Goal: Task Accomplishment & Management: Manage account settings

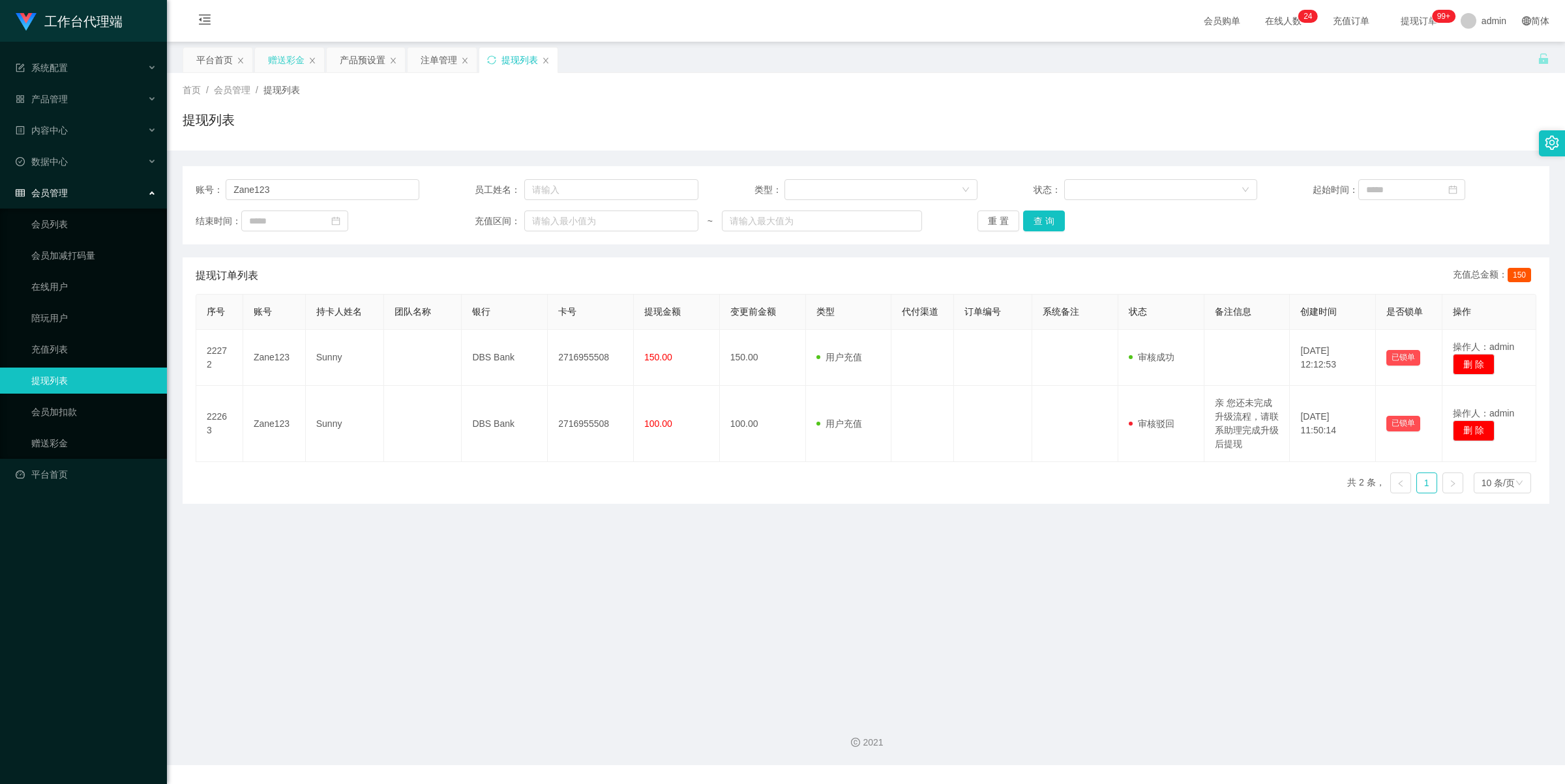
click at [282, 62] on div "赠送彩金" at bounding box center [287, 60] width 37 height 25
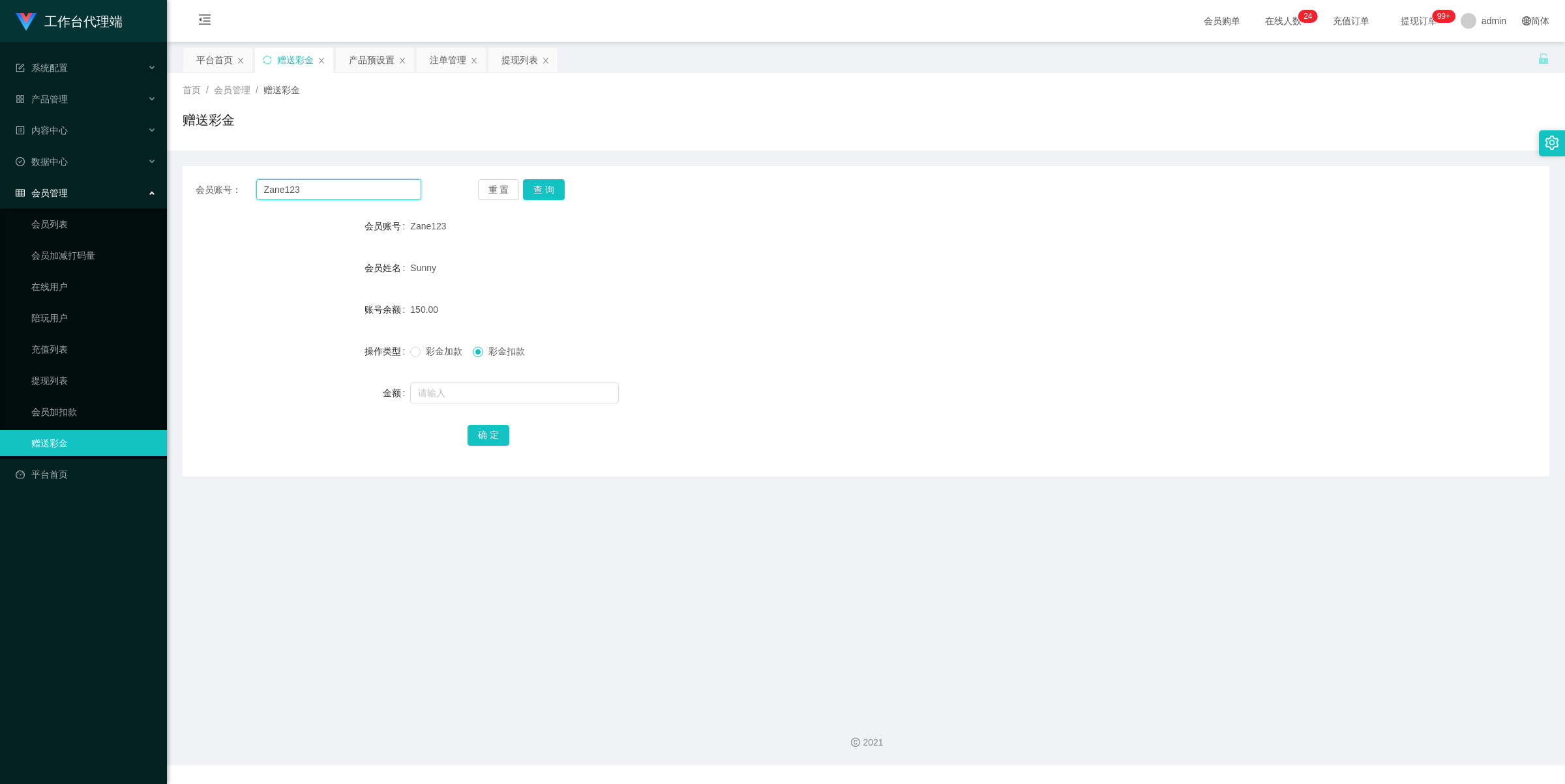
click at [341, 181] on input "Zane123" at bounding box center [339, 189] width 165 height 21
paste input "jgyangtianyi"
type input "jgyangtianyi"
click at [542, 184] on button "查 询" at bounding box center [544, 189] width 41 height 21
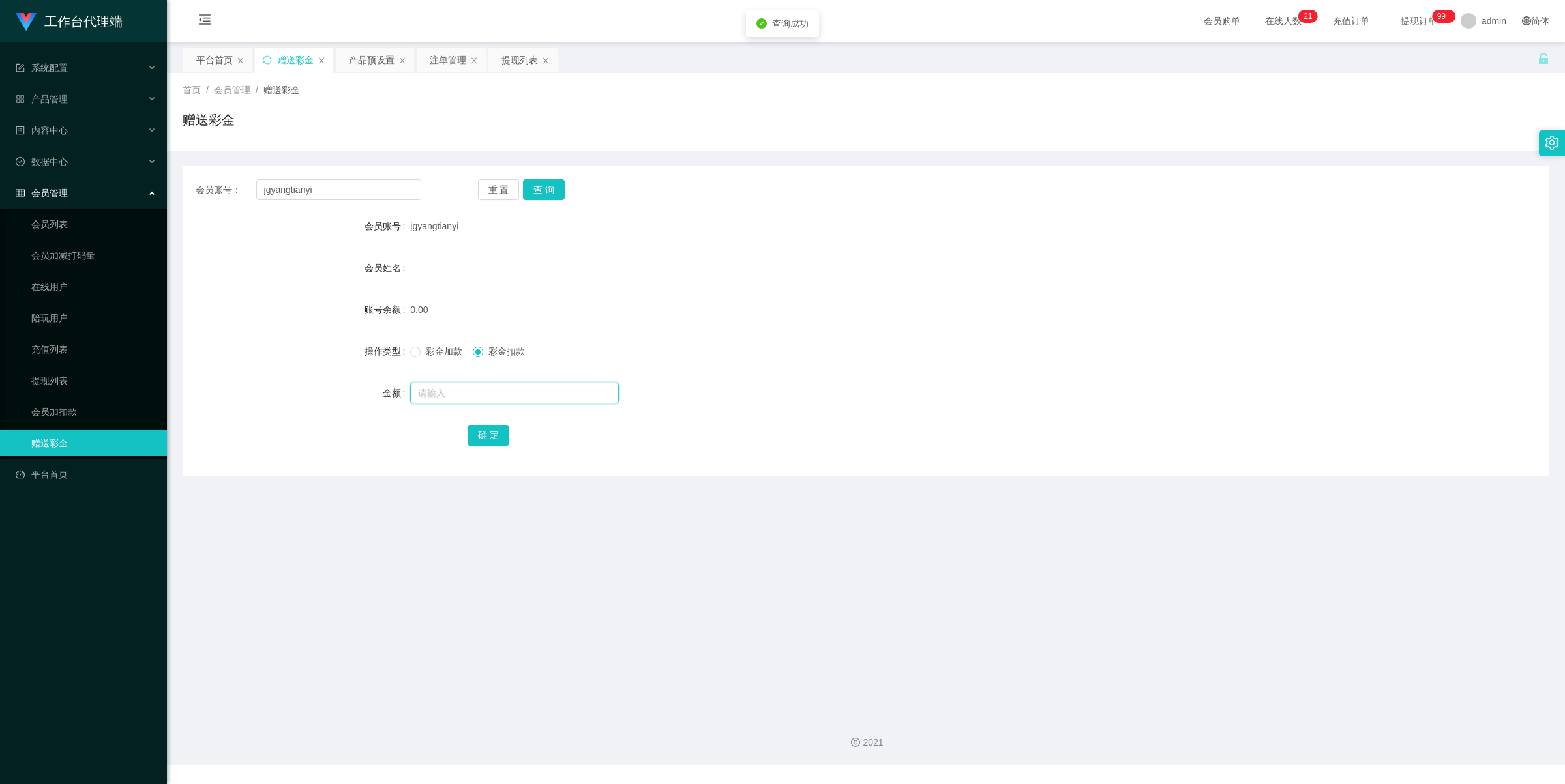
click at [451, 386] on input "text" at bounding box center [515, 392] width 209 height 21
type input "100"
click at [443, 352] on span "彩金加款" at bounding box center [443, 352] width 47 height 11
click at [496, 435] on button "确 定" at bounding box center [489, 435] width 41 height 21
click at [373, 59] on div "产品预设置" at bounding box center [371, 60] width 45 height 25
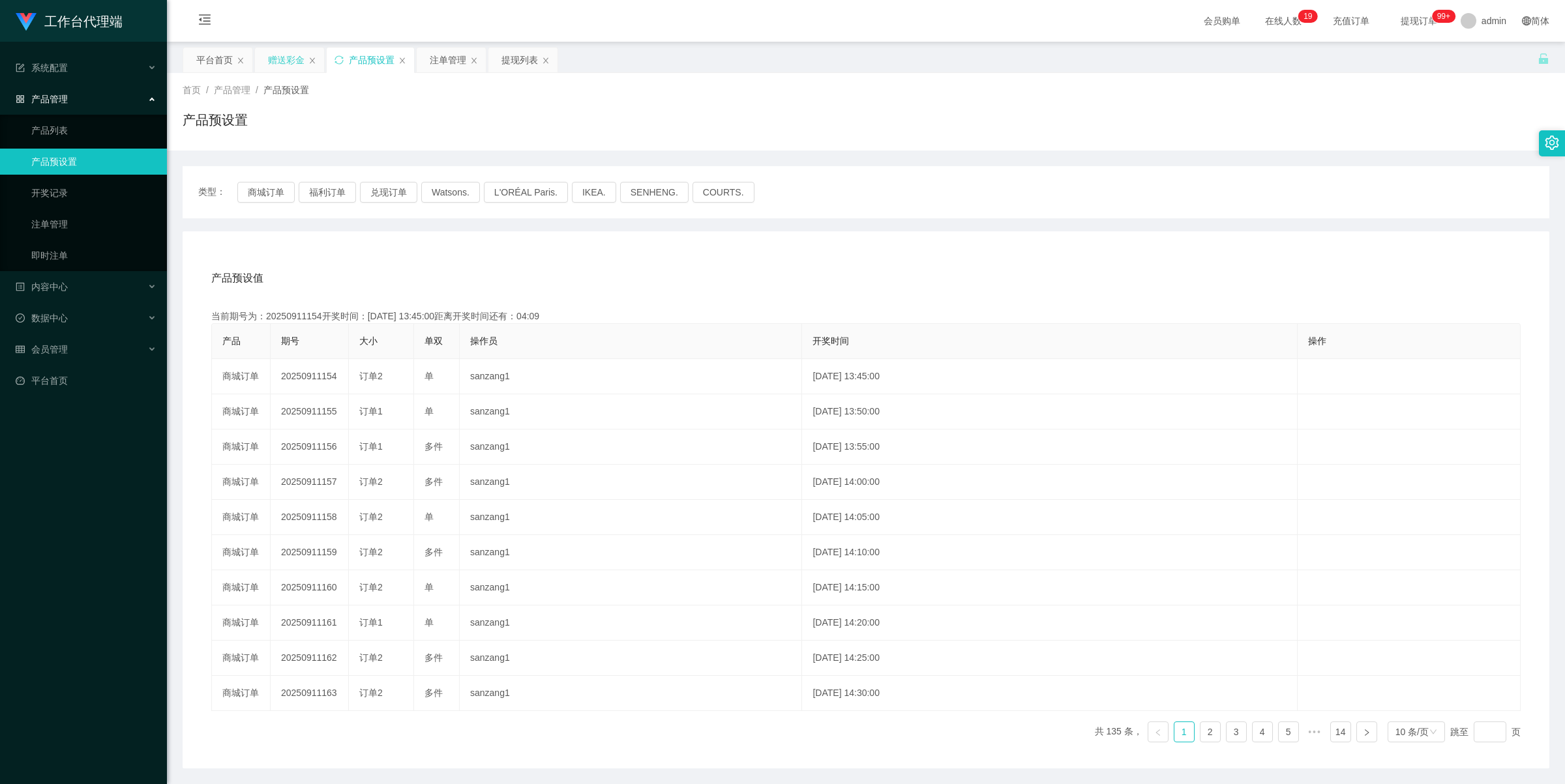
click at [289, 65] on div "赠送彩金" at bounding box center [287, 60] width 37 height 25
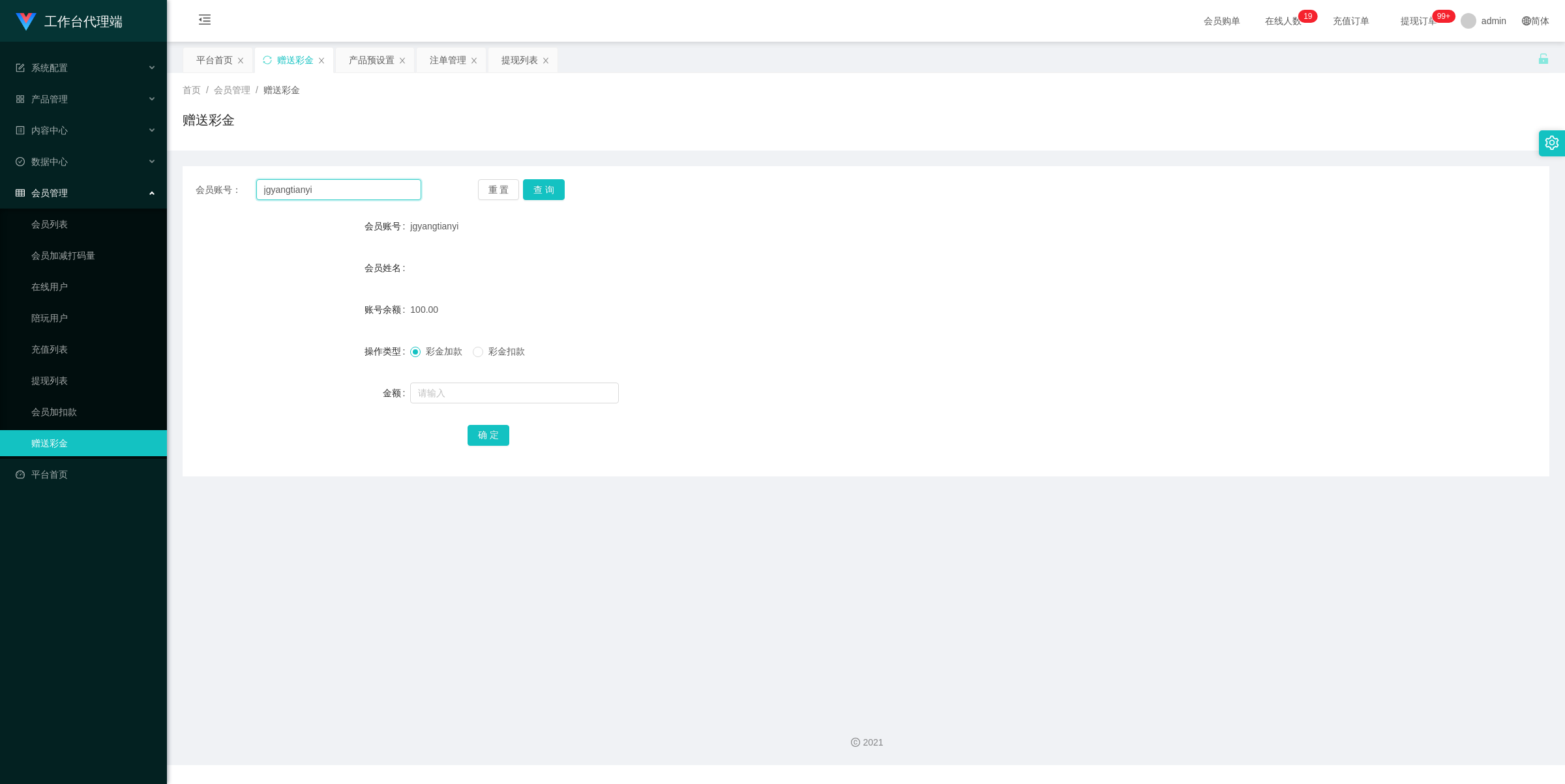
click at [315, 191] on input "jgyangtianyi" at bounding box center [339, 189] width 165 height 21
click at [539, 186] on button "查 询" at bounding box center [544, 189] width 41 height 21
click at [442, 55] on div "注单管理" at bounding box center [448, 60] width 37 height 25
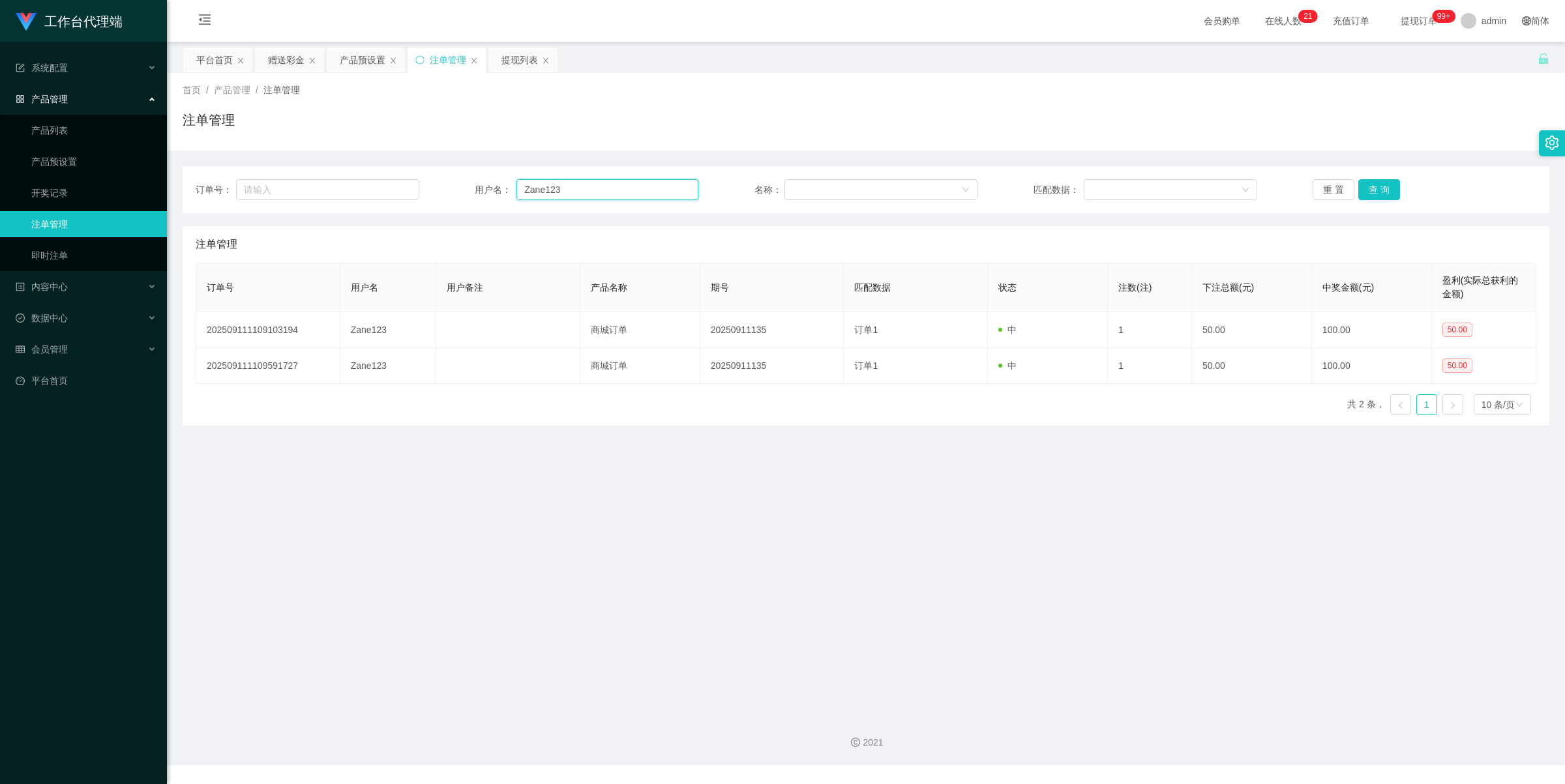
click at [589, 186] on input "Zane123" at bounding box center [607, 189] width 182 height 21
click at [588, 187] on input "Zane123" at bounding box center [607, 189] width 182 height 21
paste input "jgyangtianyi"
type input "jgyangtianyi"
click at [1361, 187] on button "查 询" at bounding box center [1379, 189] width 41 height 21
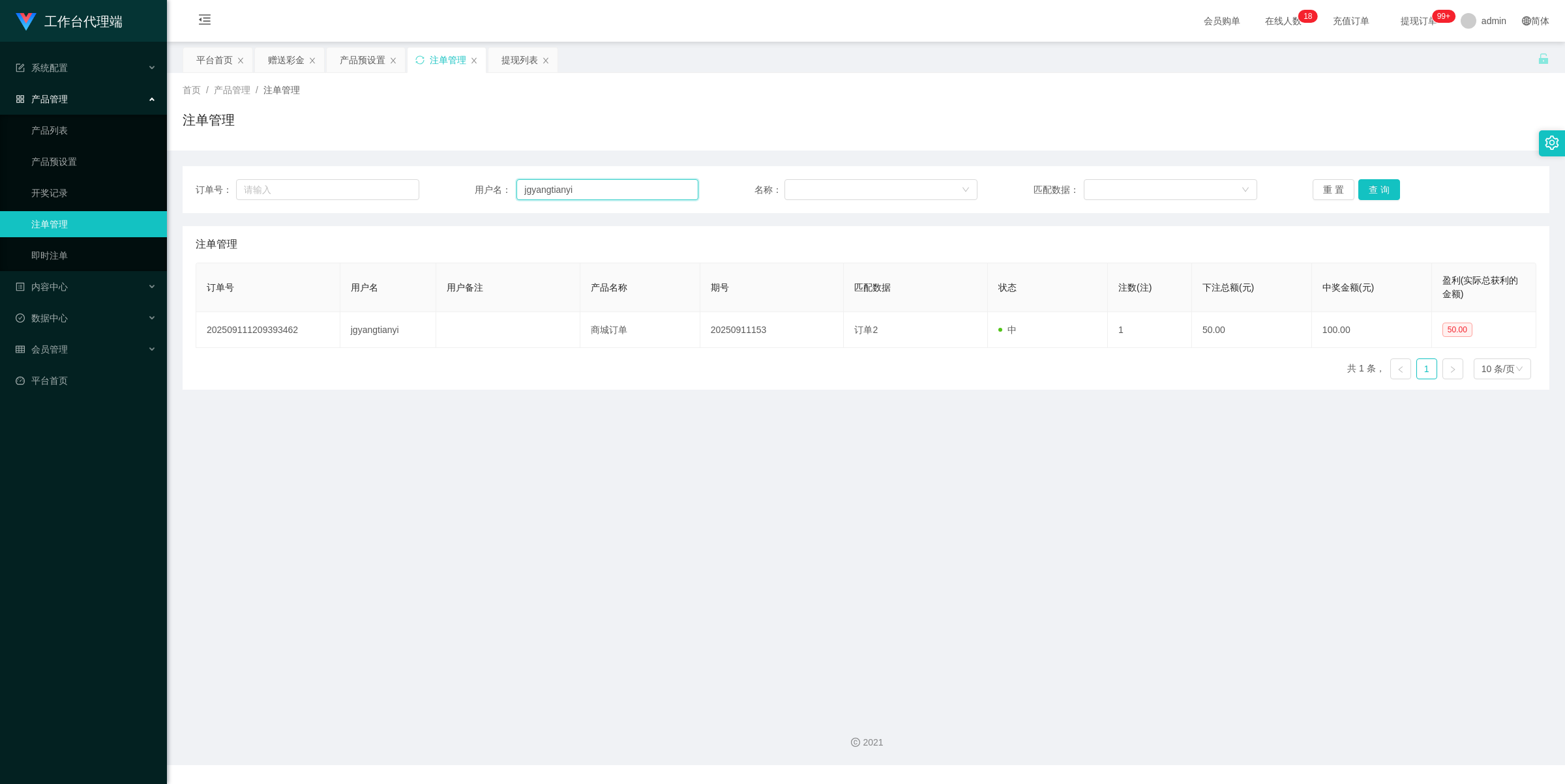
click at [555, 187] on input "jgyangtianyi" at bounding box center [607, 189] width 182 height 21
click at [513, 68] on div "提现列表" at bounding box center [520, 60] width 37 height 25
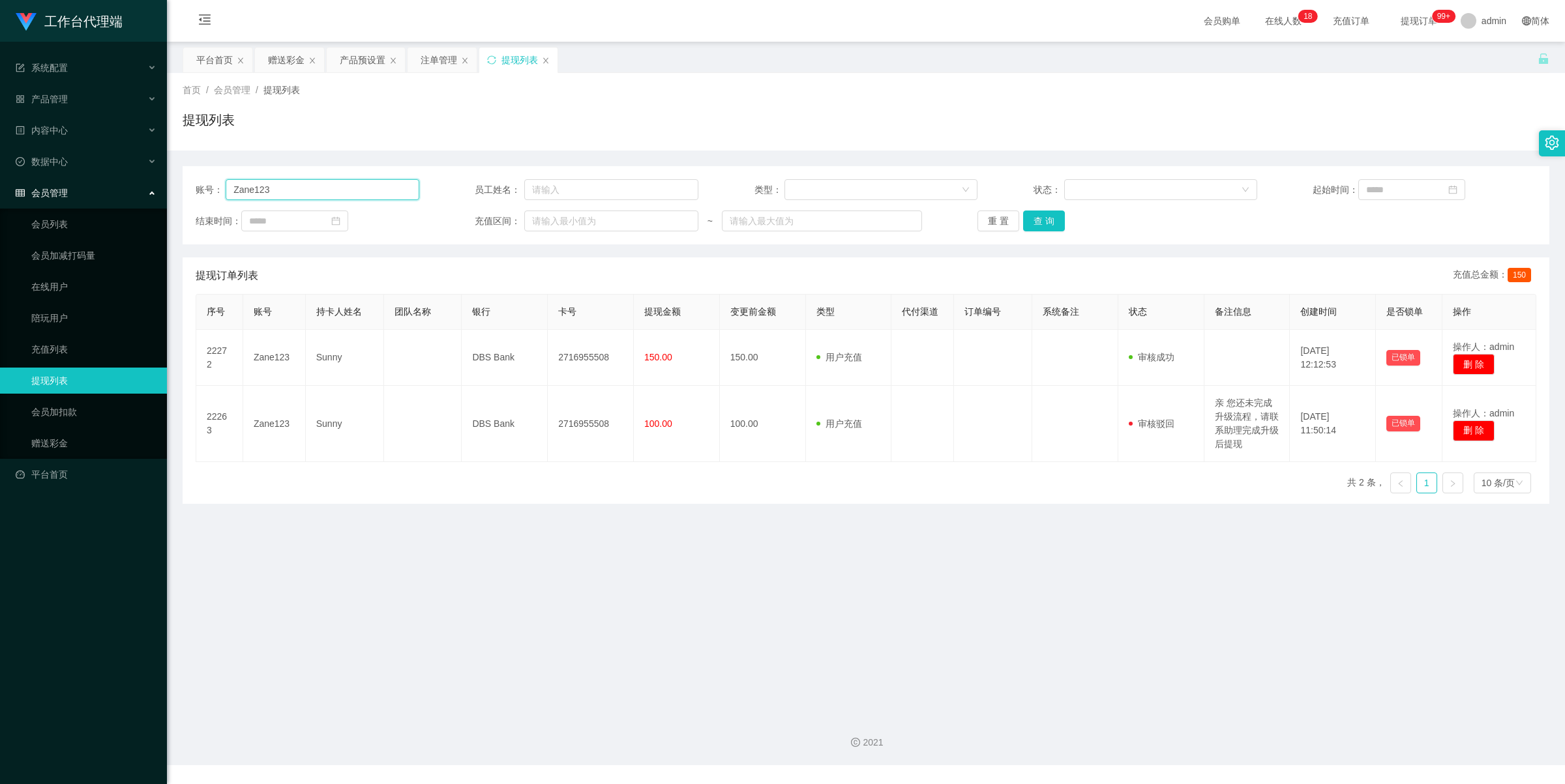
click at [357, 180] on input "Zane123" at bounding box center [322, 189] width 193 height 21
paste input "jgyangtianyi"
type input "jgyangtianyi"
click at [1052, 226] on button "查 询" at bounding box center [1044, 220] width 41 height 21
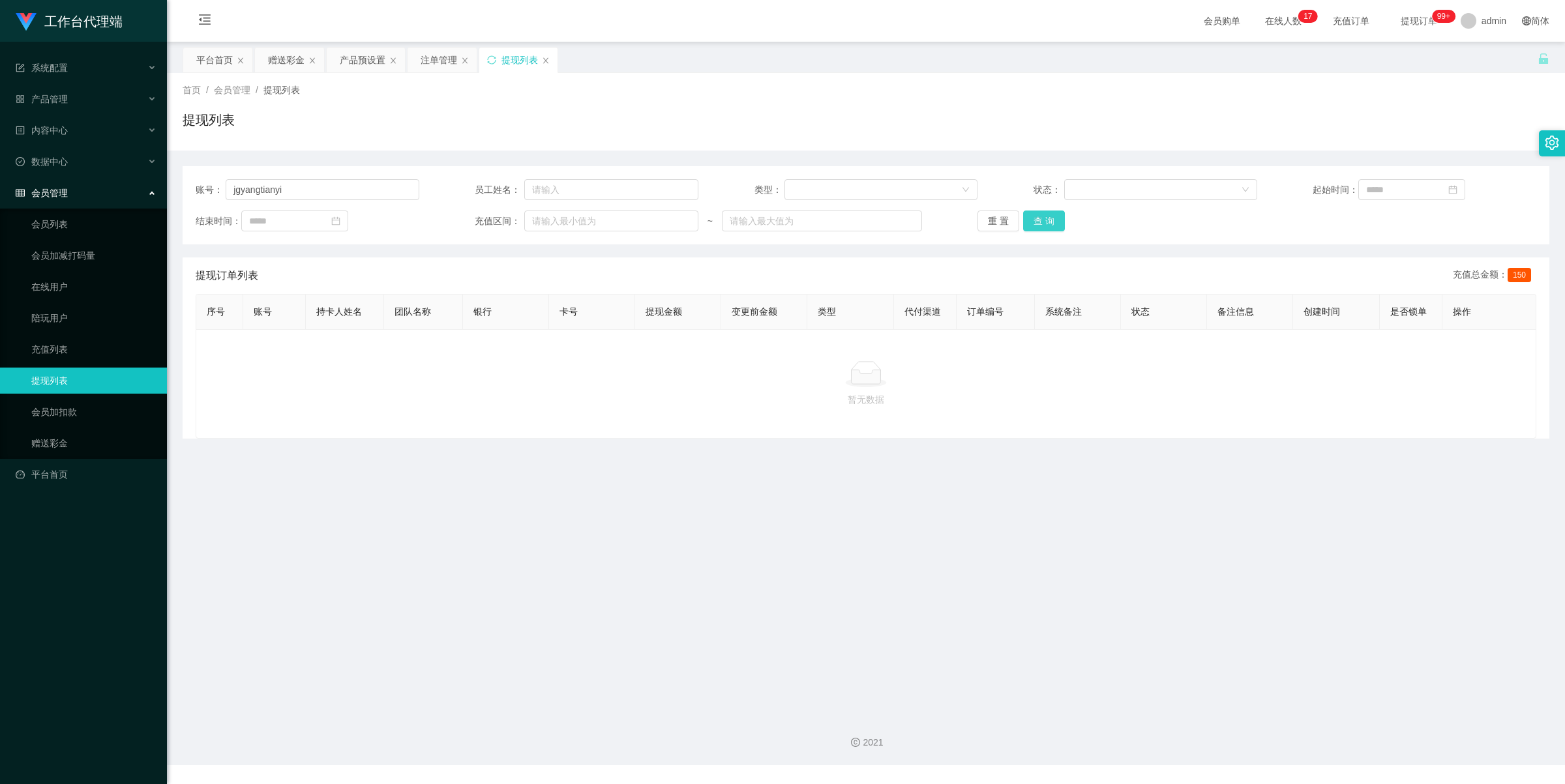
click at [1051, 213] on button "查 询" at bounding box center [1044, 220] width 41 height 21
click at [1044, 223] on button "查 询" at bounding box center [1044, 220] width 41 height 21
click at [1049, 227] on button "查 询" at bounding box center [1044, 220] width 41 height 21
click at [1463, 346] on button "处理订单" at bounding box center [1471, 350] width 58 height 21
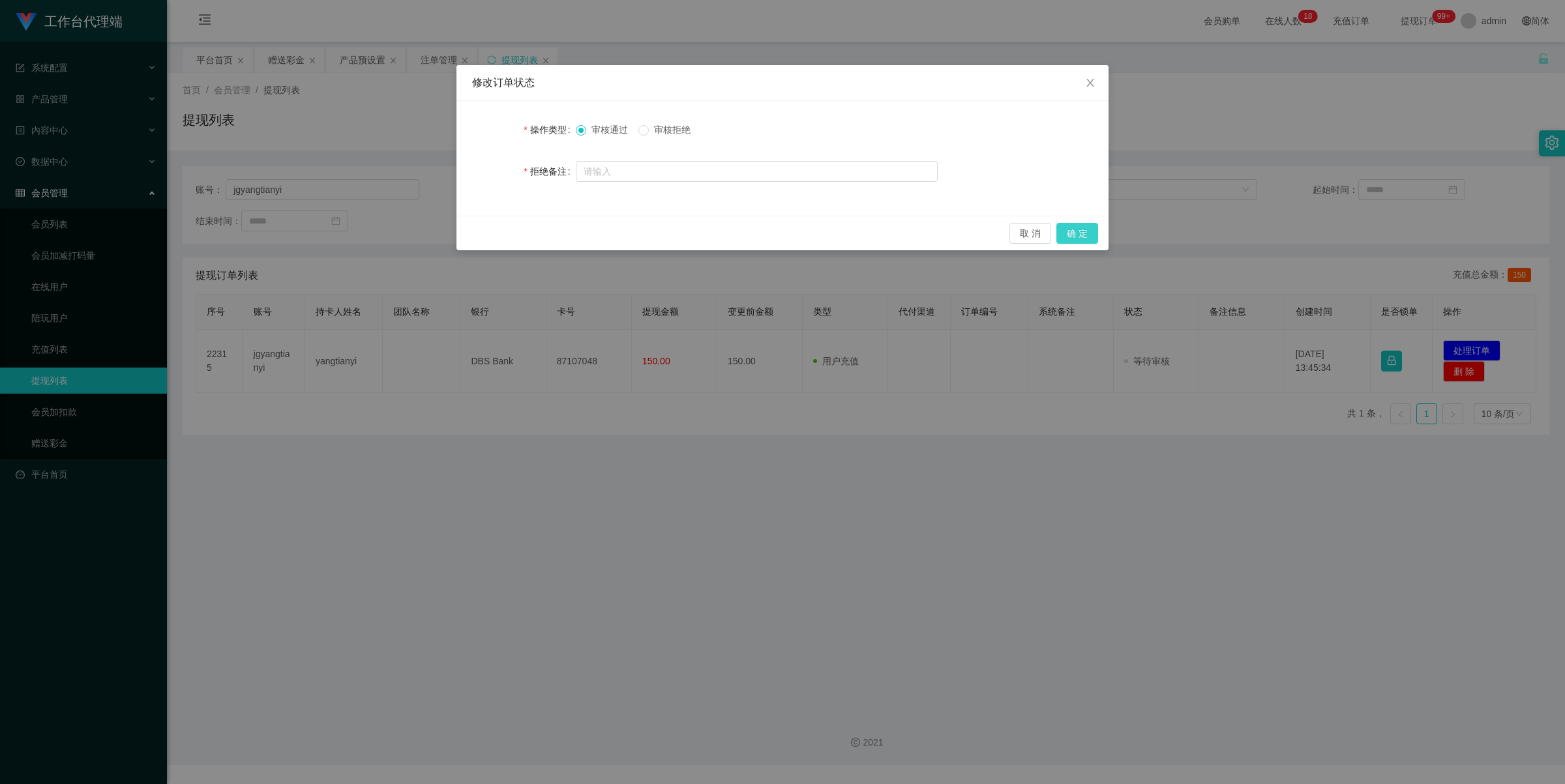
click at [1087, 232] on button "确 定" at bounding box center [1077, 233] width 41 height 21
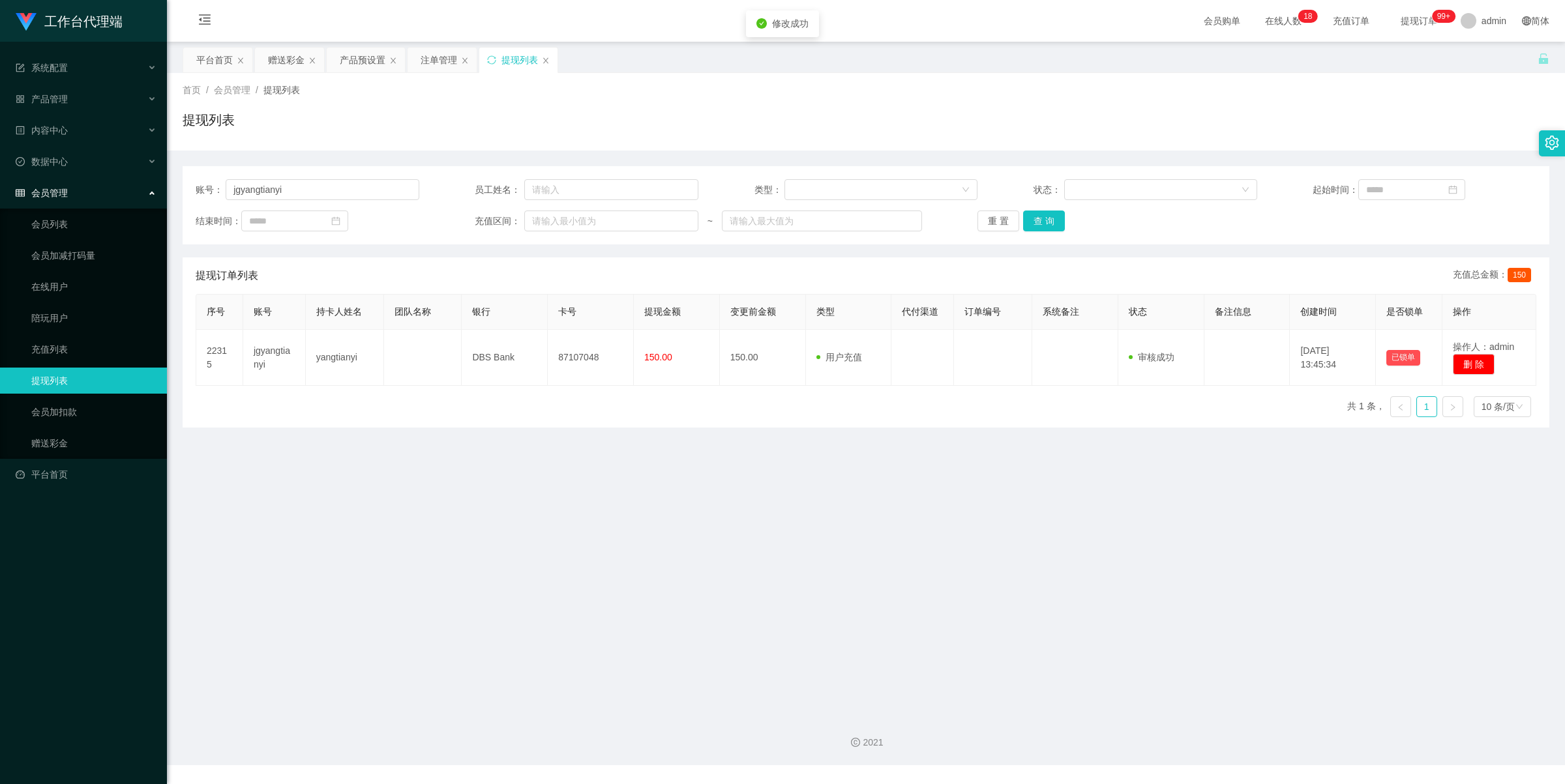
drag, startPoint x: 612, startPoint y: 510, endPoint x: 541, endPoint y: 418, distance: 116.2
click at [608, 504] on main "关闭左侧 关闭右侧 关闭其它 刷新页面 平台首页 赠送彩金 产品预设置 注单管理 提现列表 首页 / 会员管理 / 提现列表 / 提现列表 账号： jgyan…" at bounding box center [866, 372] width 1398 height 663
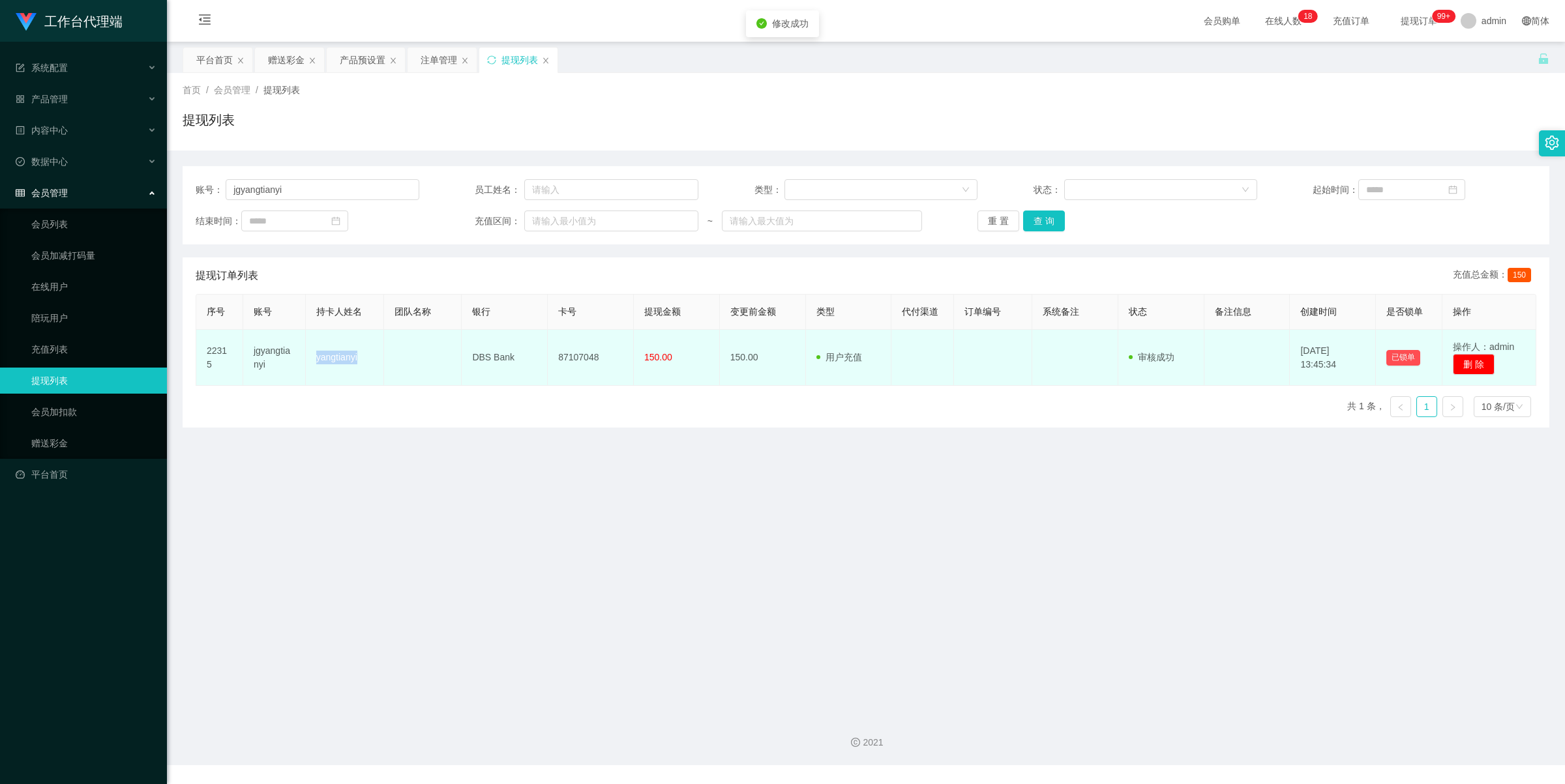
drag, startPoint x: 308, startPoint y: 352, endPoint x: 375, endPoint y: 364, distance: 68.1
click at [375, 364] on td "yangtianyi" at bounding box center [345, 357] width 78 height 56
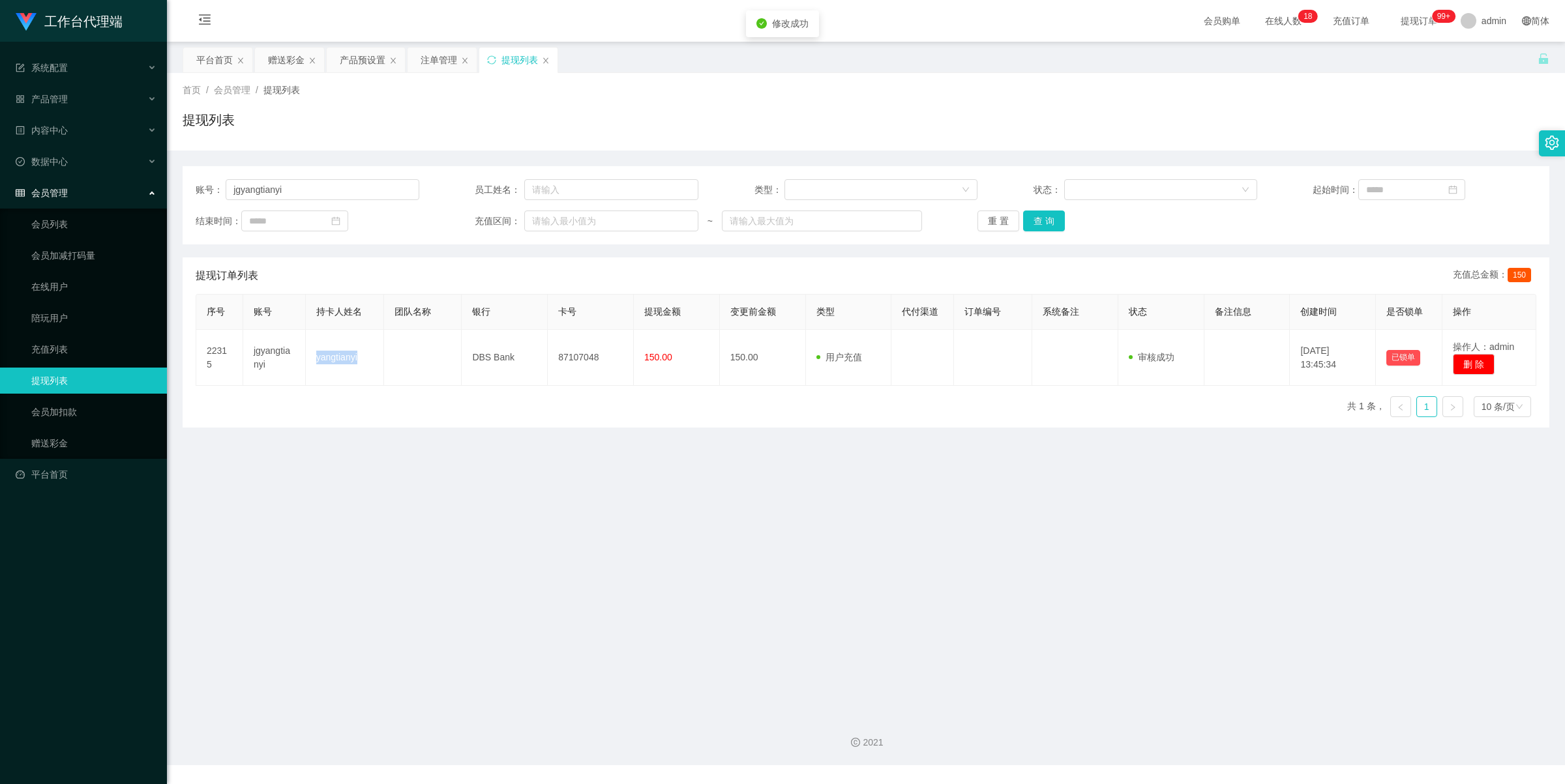
copy td "yangtianyi"
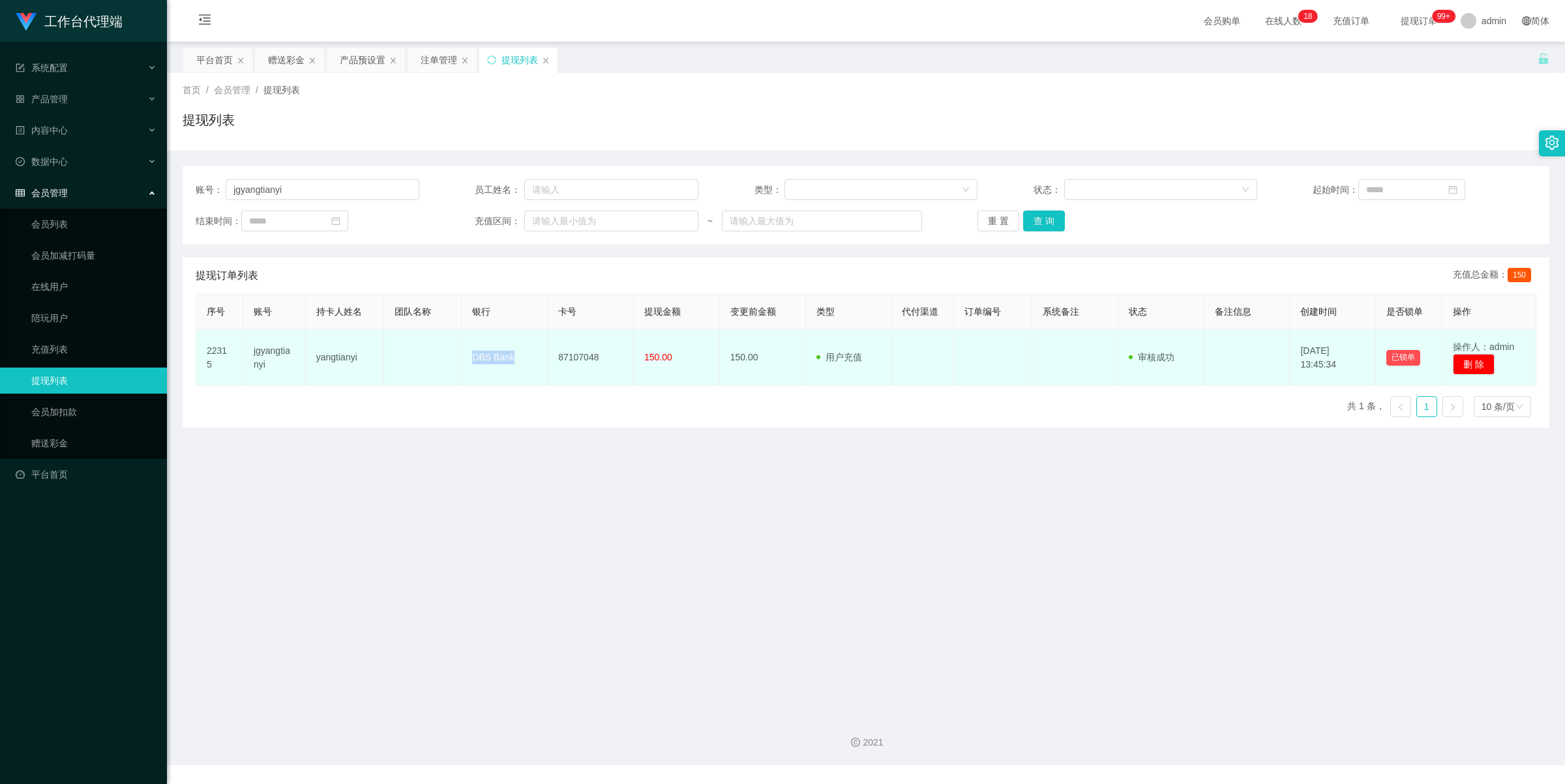
drag, startPoint x: 467, startPoint y: 356, endPoint x: 527, endPoint y: 349, distance: 60.4
click at [527, 349] on td "DBS Bank" at bounding box center [505, 357] width 86 height 56
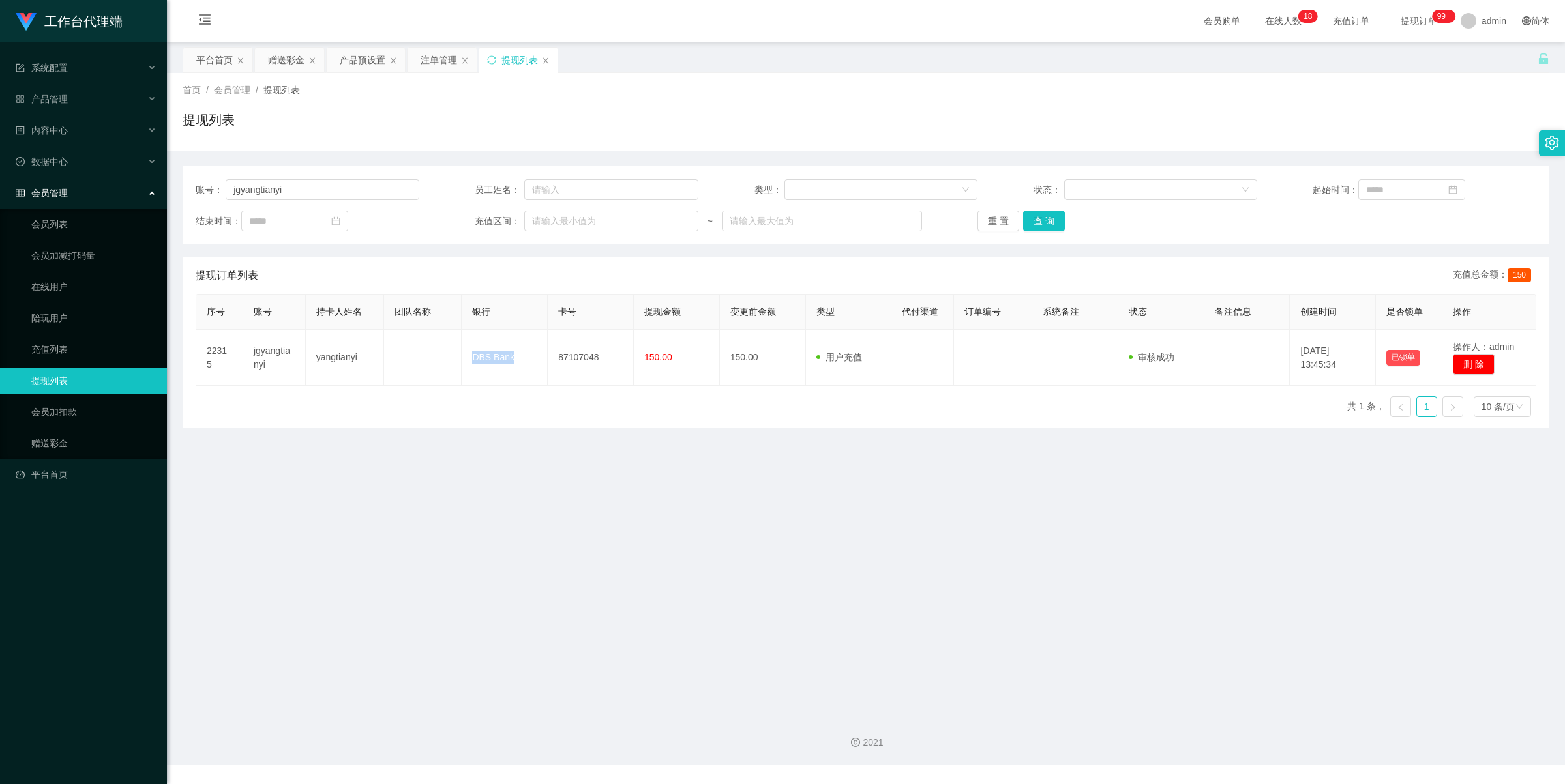
copy td "DBS Bank"
drag, startPoint x: 569, startPoint y: 352, endPoint x: 1014, endPoint y: 152, distance: 487.9
click at [615, 349] on td "87107048" at bounding box center [591, 357] width 86 height 56
copy td "87107048"
click at [291, 63] on div "赠送彩金" at bounding box center [287, 60] width 37 height 25
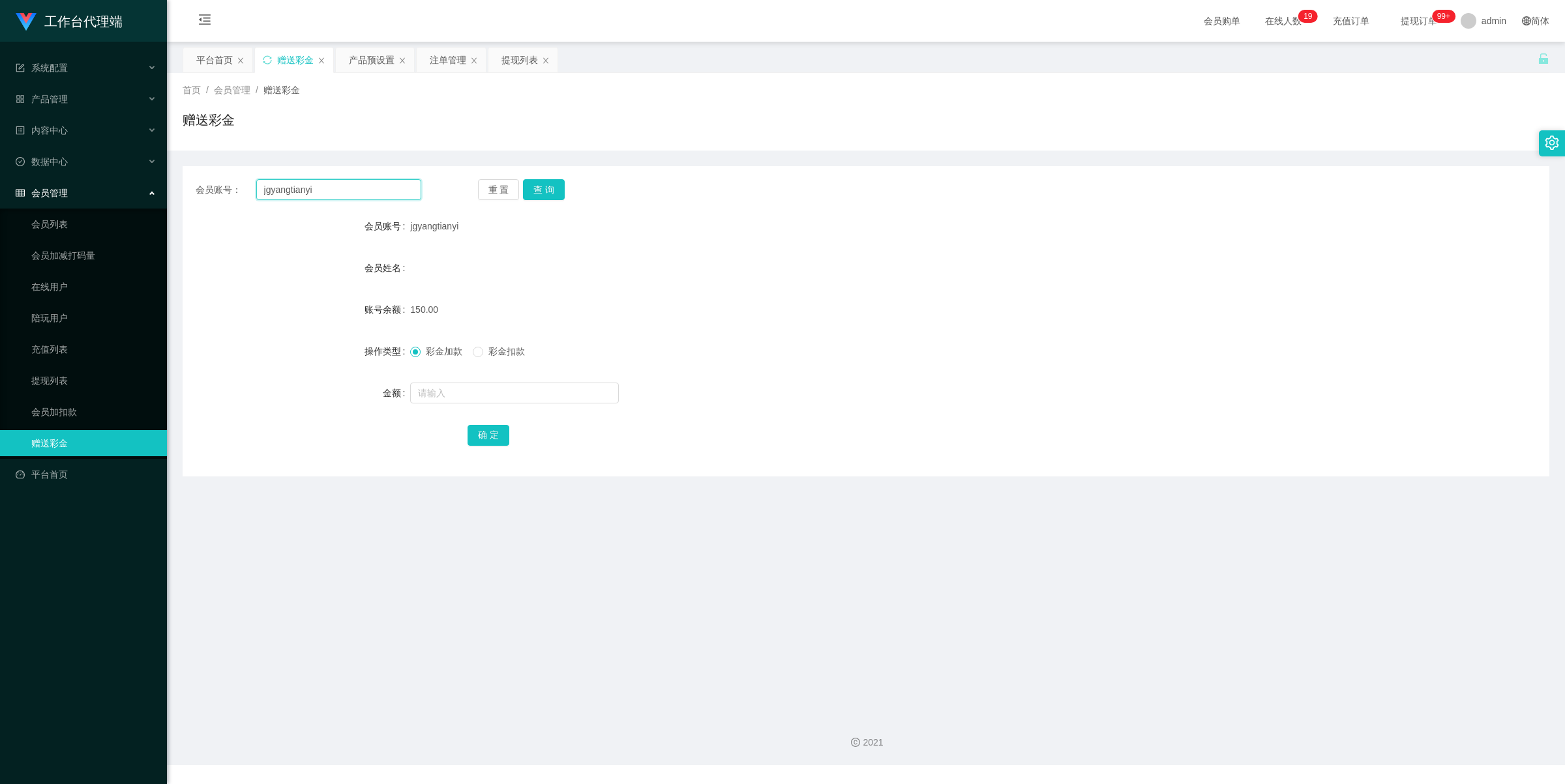
click at [356, 183] on input "jgyangtianyi" at bounding box center [339, 189] width 165 height 21
click at [354, 183] on input "jgyangtianyi" at bounding box center [339, 189] width 165 height 21
paste input "Zane123"
type input "Zane123"
click at [542, 183] on button "查 询" at bounding box center [544, 189] width 41 height 21
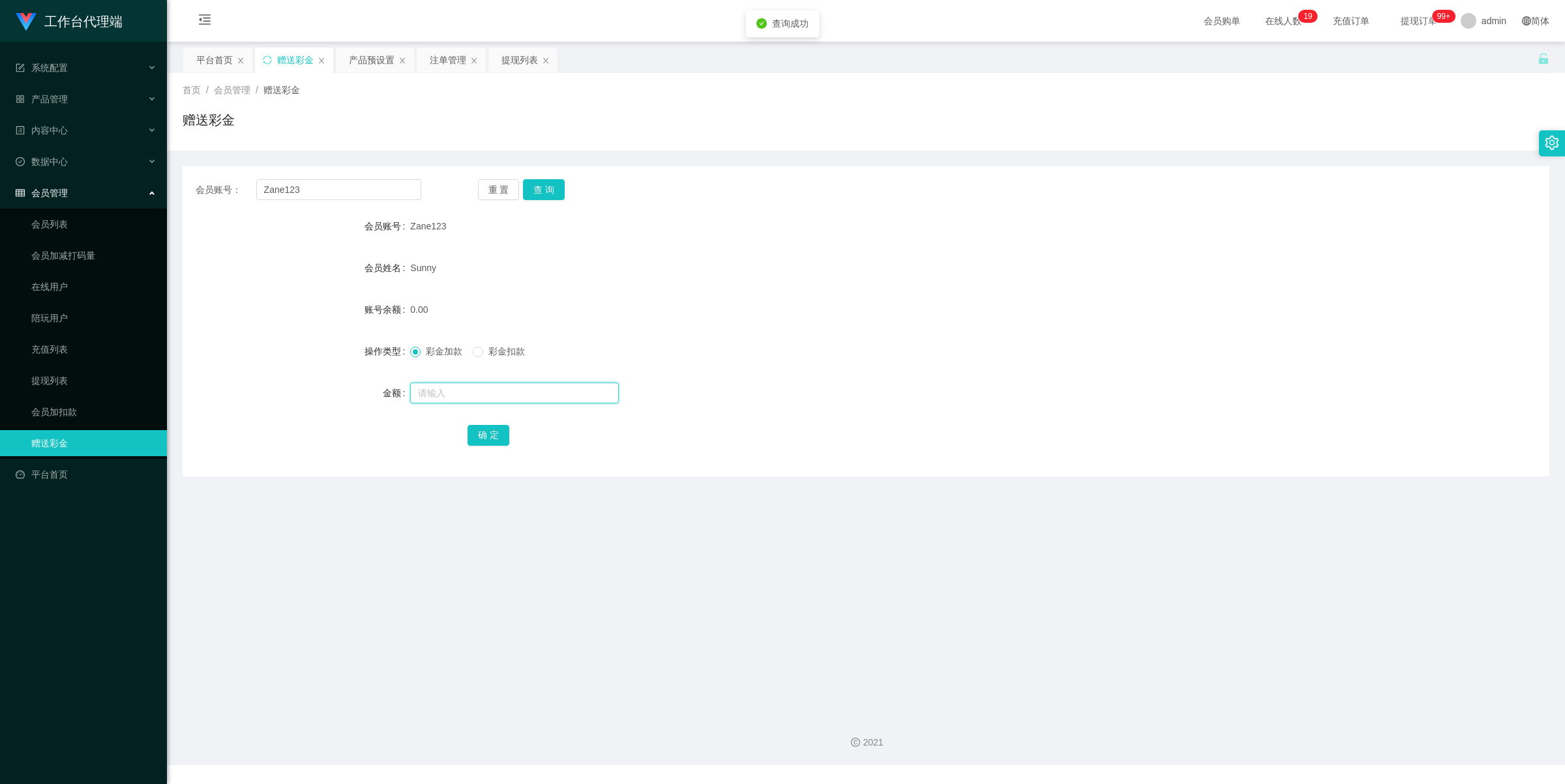
click at [447, 389] on input "text" at bounding box center [515, 392] width 209 height 21
type input "42"
click at [488, 438] on button "确 定" at bounding box center [489, 435] width 41 height 21
click at [347, 194] on input "Zane123" at bounding box center [339, 189] width 165 height 21
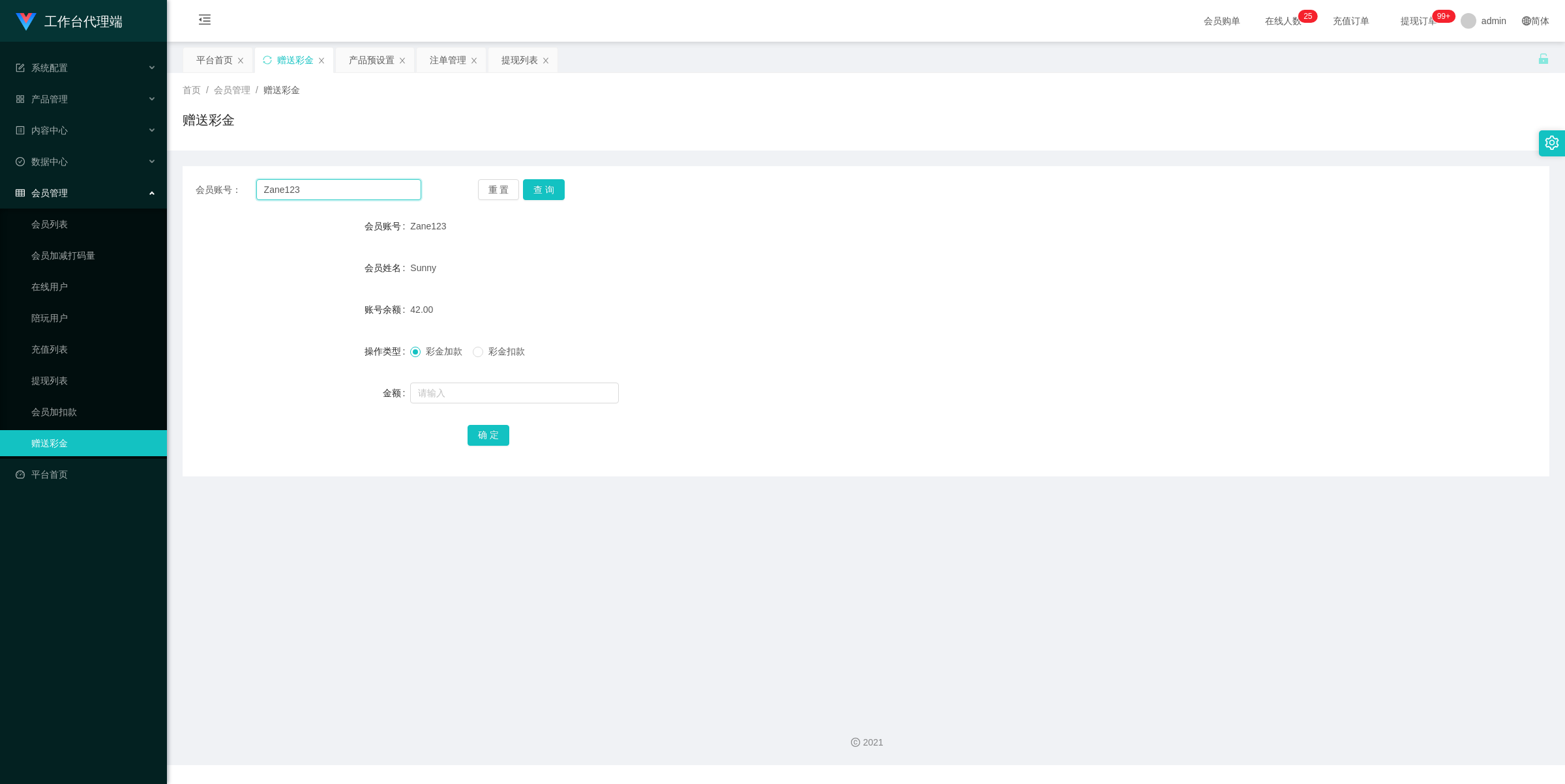
paste input "jgyangtianyi"
type input "jgyangtianyi"
click at [546, 187] on button "查 询" at bounding box center [544, 189] width 41 height 21
click at [450, 389] on input "text" at bounding box center [515, 392] width 209 height 21
type input "83"
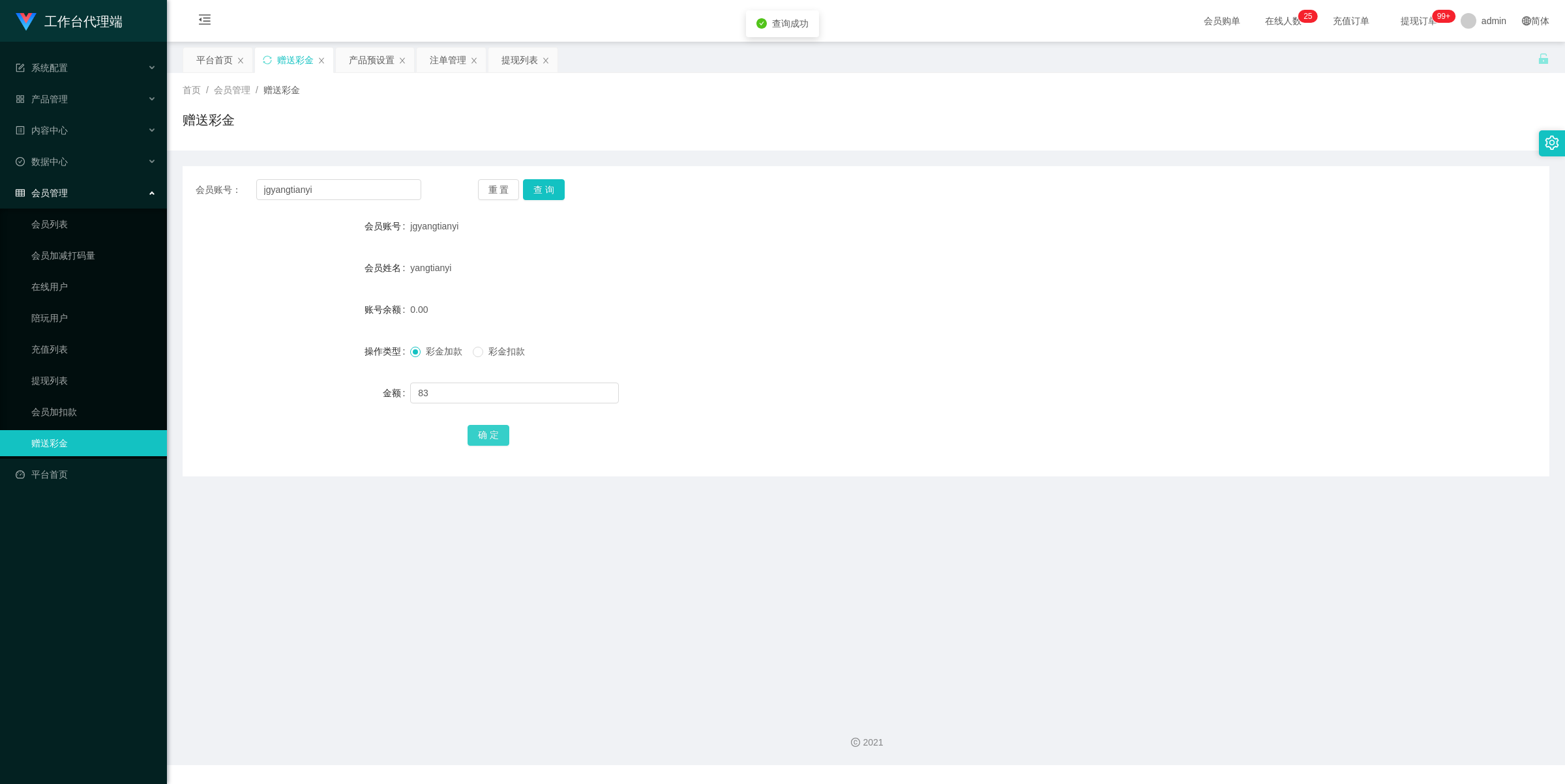
click at [485, 431] on button "确 定" at bounding box center [489, 435] width 41 height 21
click at [513, 59] on div "提现列表" at bounding box center [520, 60] width 37 height 25
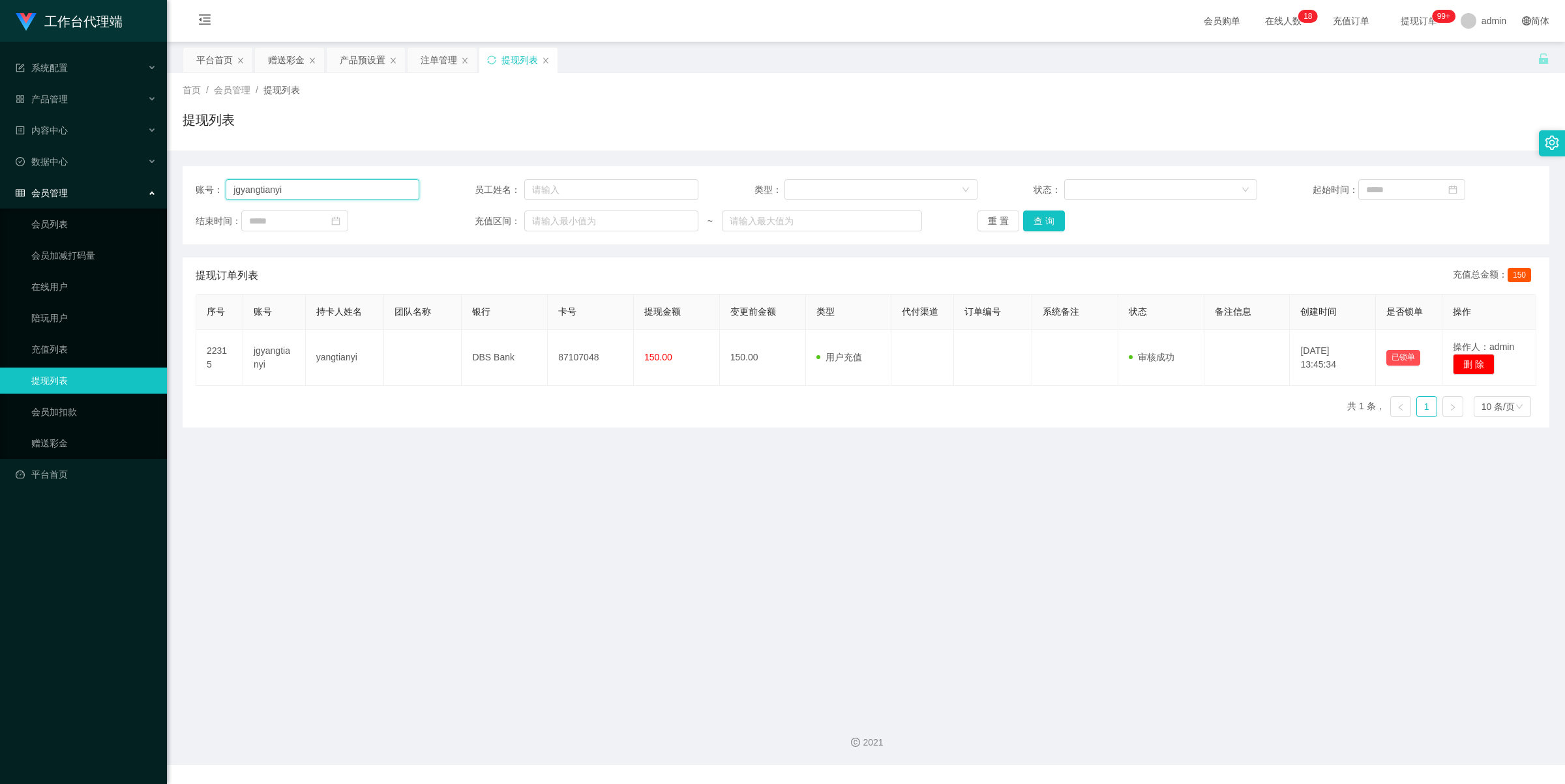
click at [360, 187] on input "jgyangtianyi" at bounding box center [322, 189] width 193 height 21
paste input "Zane123"
type input "Zane123"
click at [1041, 220] on button "查 询" at bounding box center [1044, 220] width 41 height 21
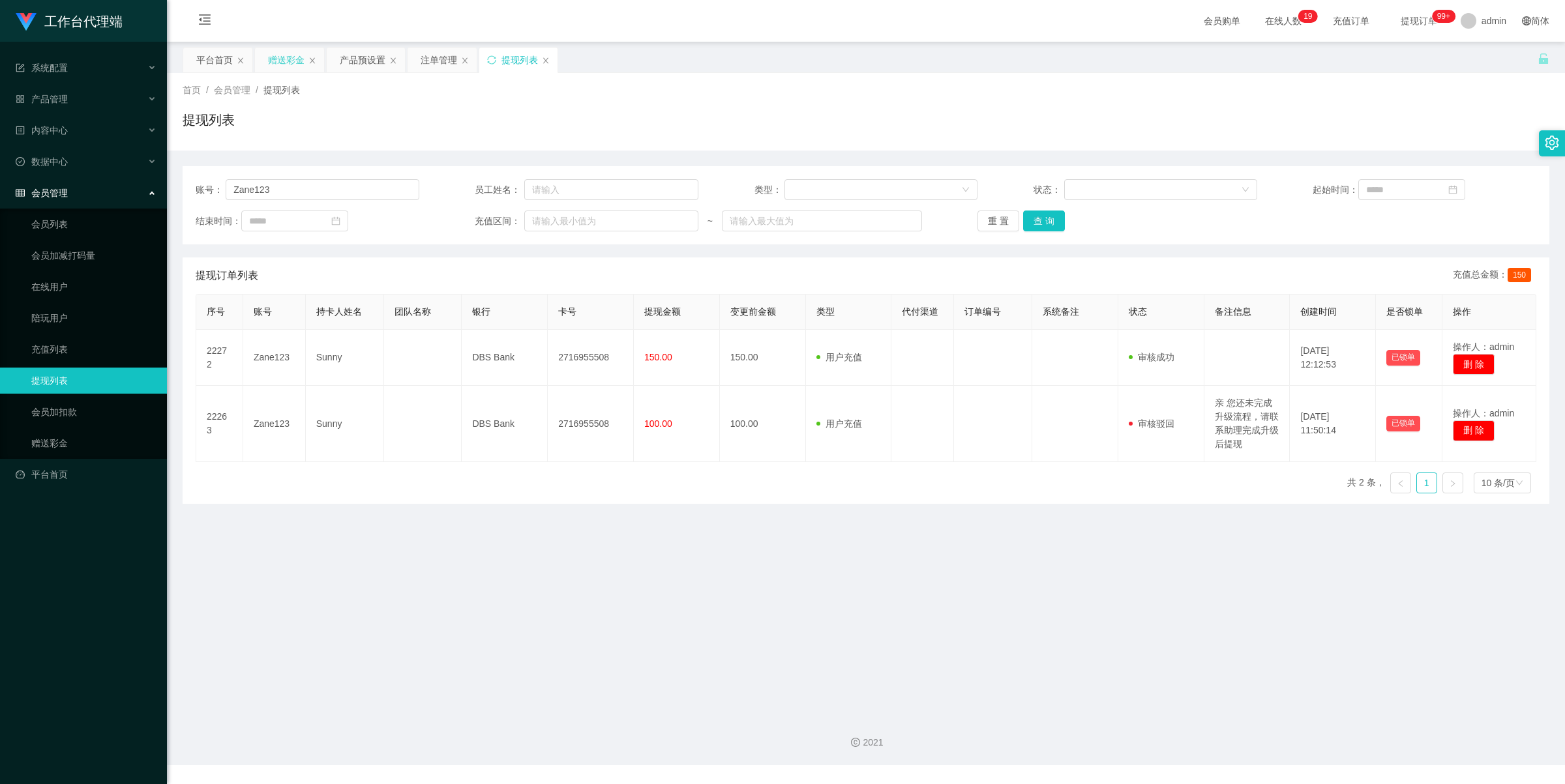
click at [283, 64] on div "赠送彩金" at bounding box center [287, 60] width 37 height 25
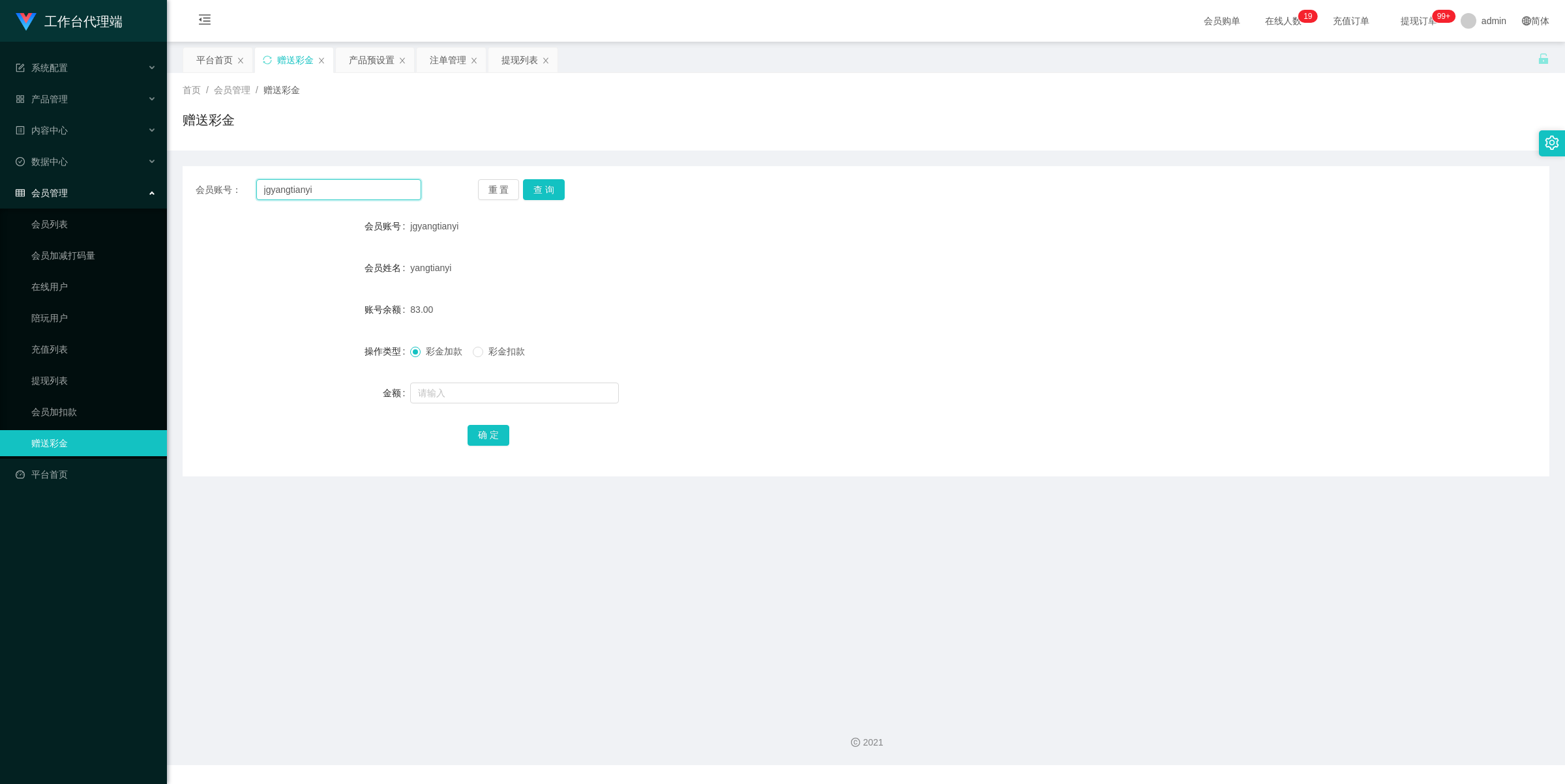
click at [338, 187] on input "jgyangtianyi" at bounding box center [339, 189] width 165 height 21
paste input "Zane123"
type input "Zane123"
click at [550, 192] on button "查 询" at bounding box center [544, 189] width 41 height 21
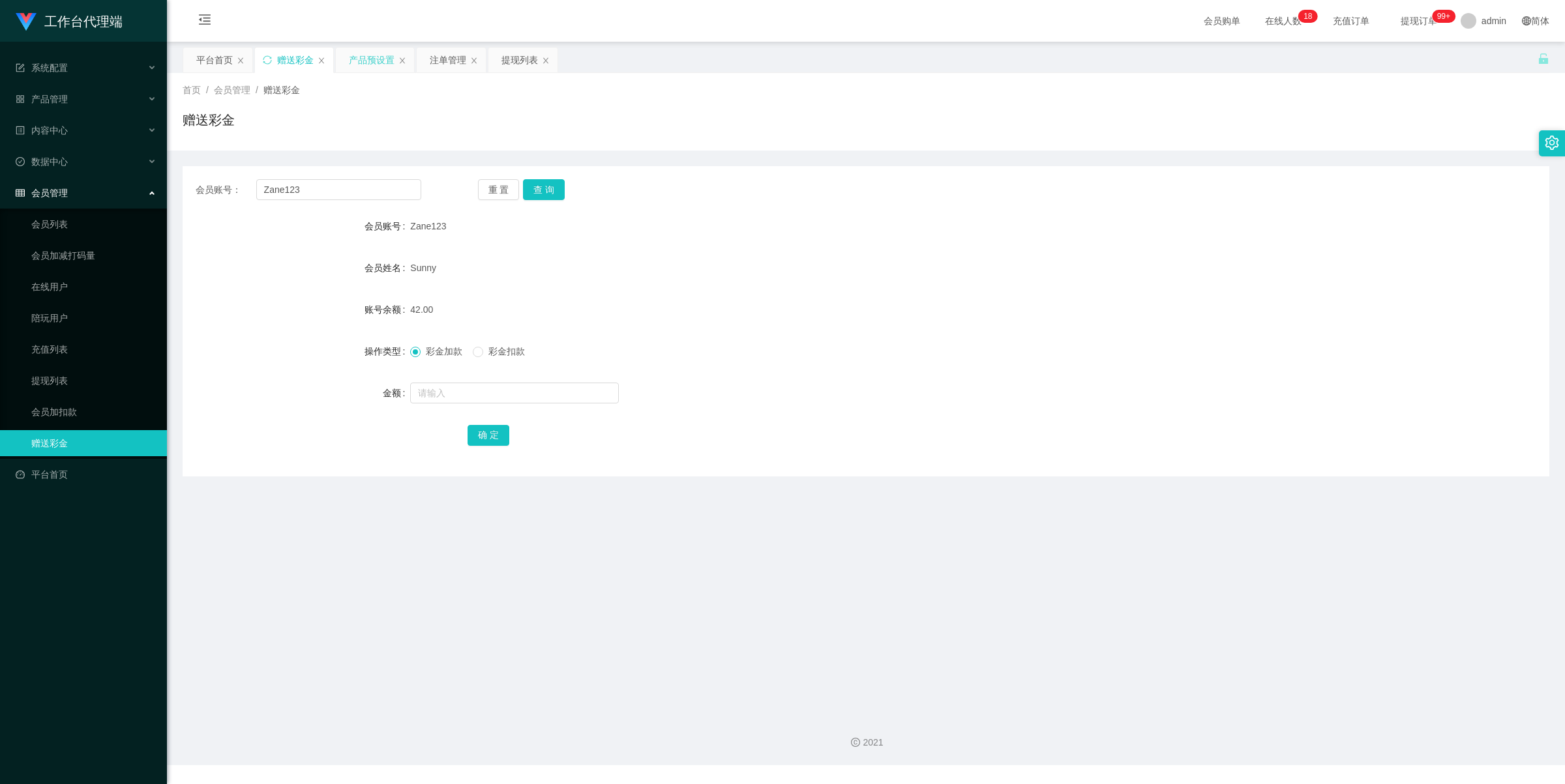
click at [360, 62] on div "产品预设置" at bounding box center [371, 60] width 45 height 25
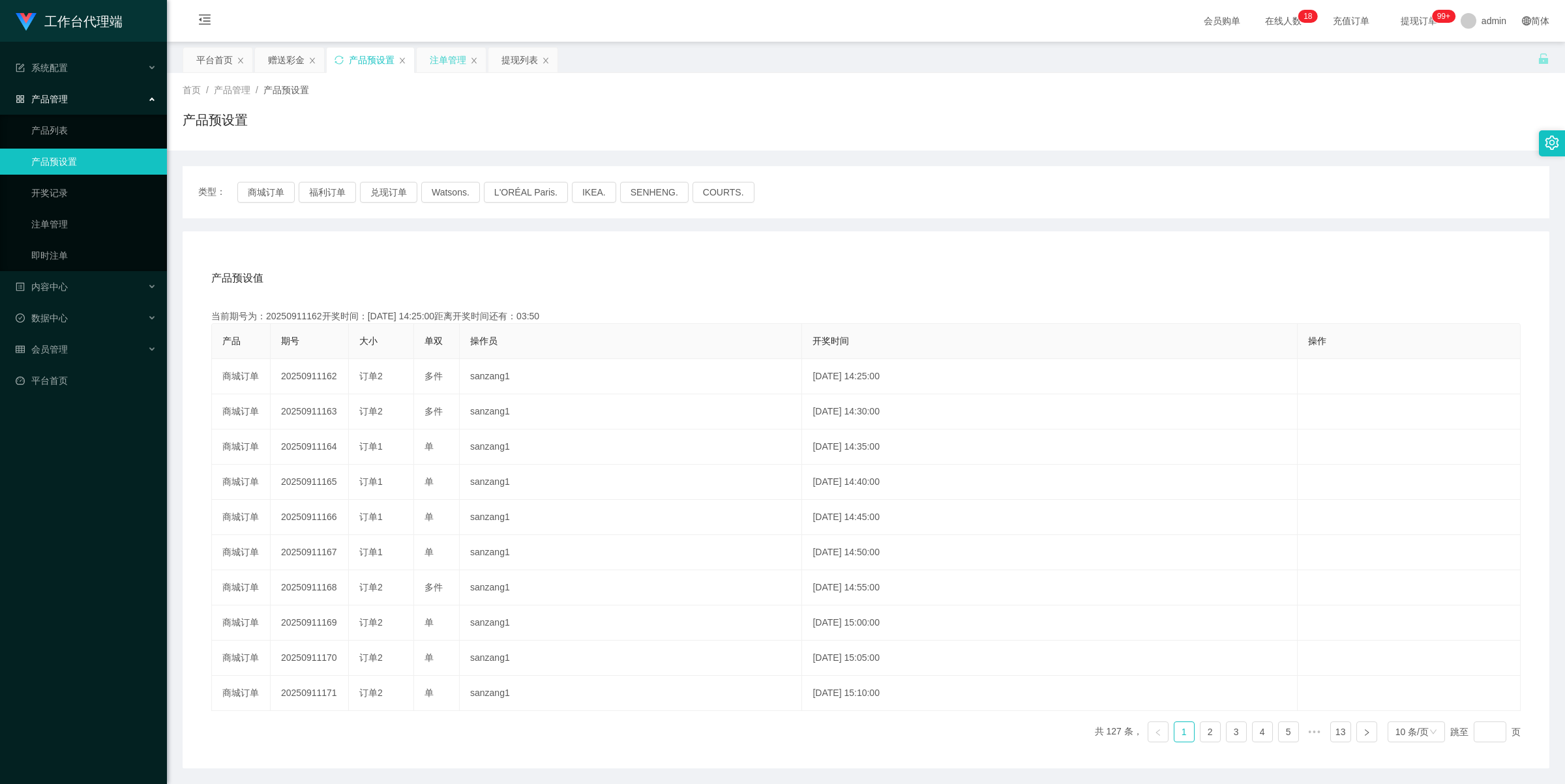
click at [447, 63] on div "注单管理" at bounding box center [448, 60] width 37 height 25
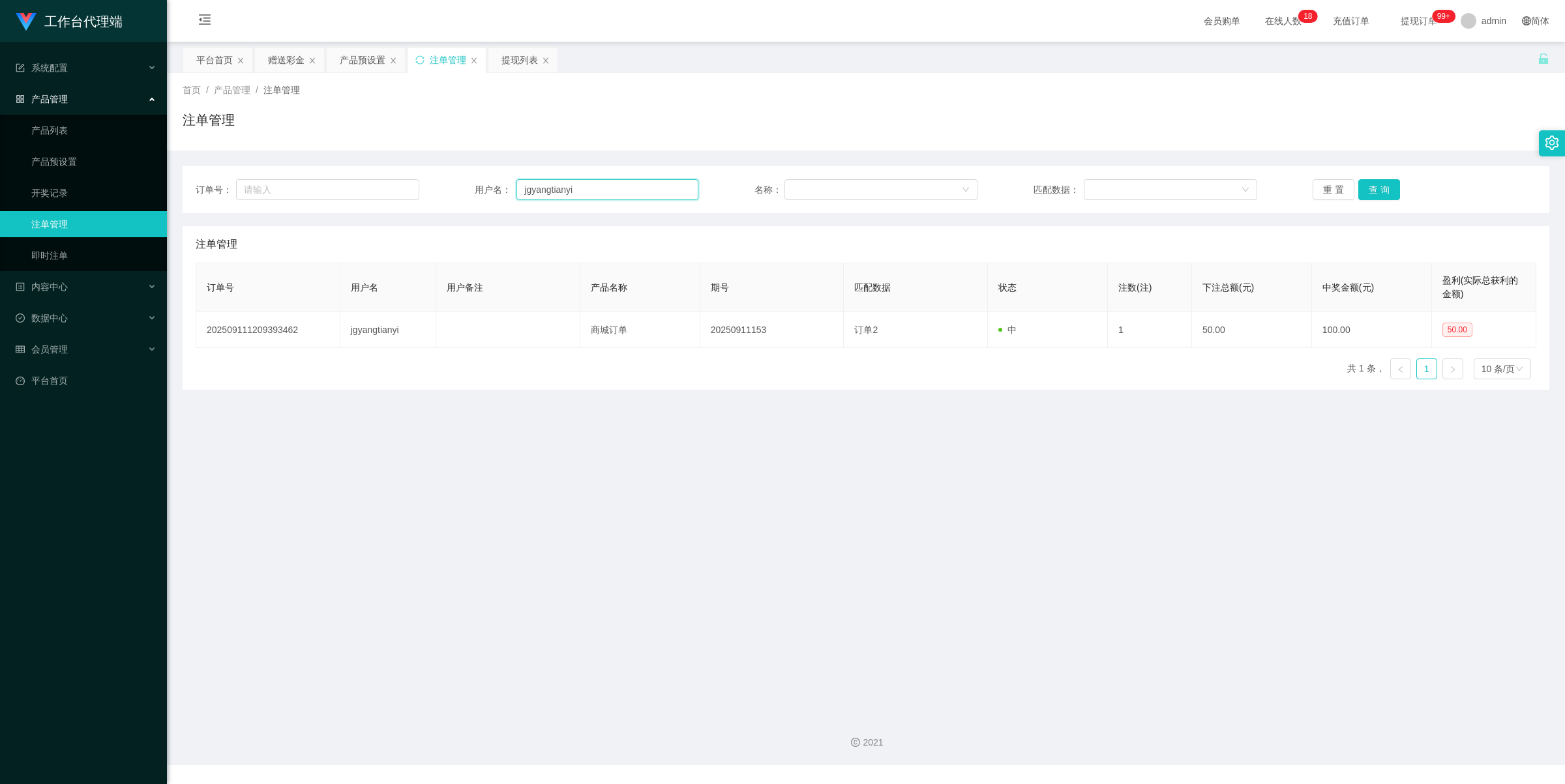
click at [585, 181] on input "jgyangtianyi" at bounding box center [607, 189] width 182 height 21
drag, startPoint x: 283, startPoint y: 59, endPoint x: 291, endPoint y: 61, distance: 8.2
click at [283, 59] on div "赠送彩金" at bounding box center [287, 60] width 37 height 25
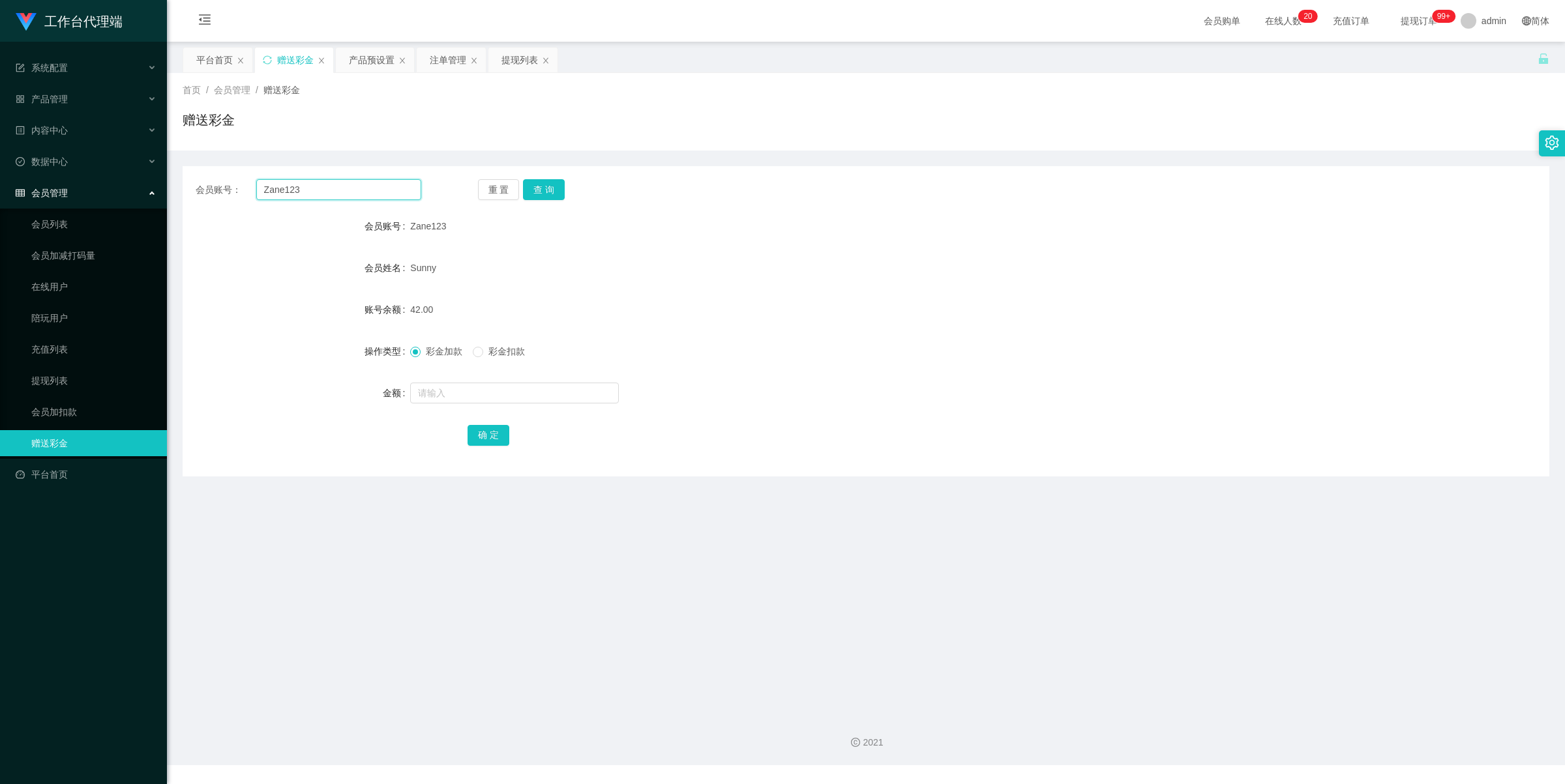
click at [353, 196] on input "Zane123" at bounding box center [339, 189] width 165 height 21
paste input "jgyangtianyi"
type input "jgyangtianyi"
click at [558, 193] on button "查 询" at bounding box center [544, 189] width 41 height 21
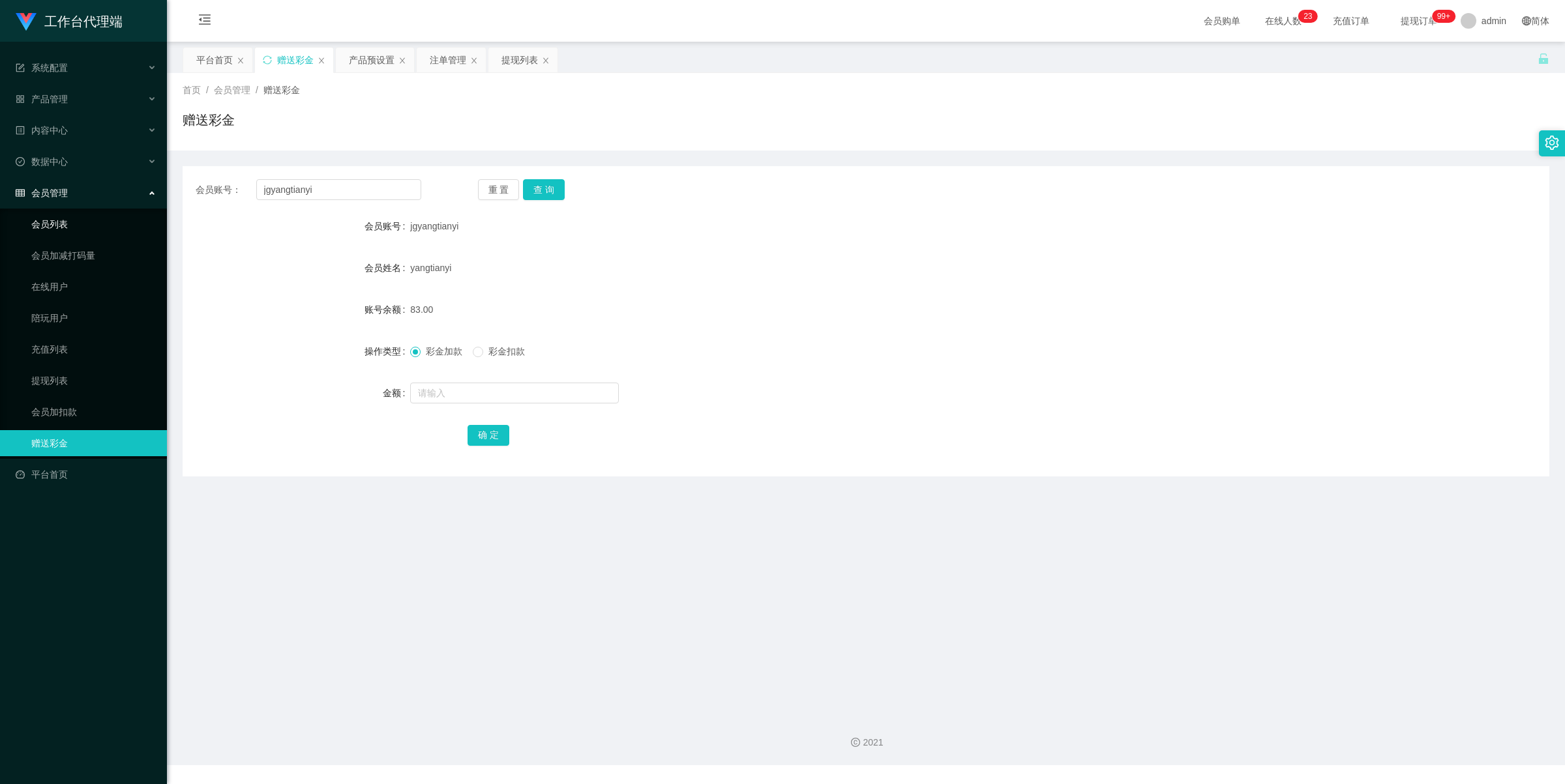
click at [80, 233] on link "会员列表" at bounding box center [94, 224] width 125 height 26
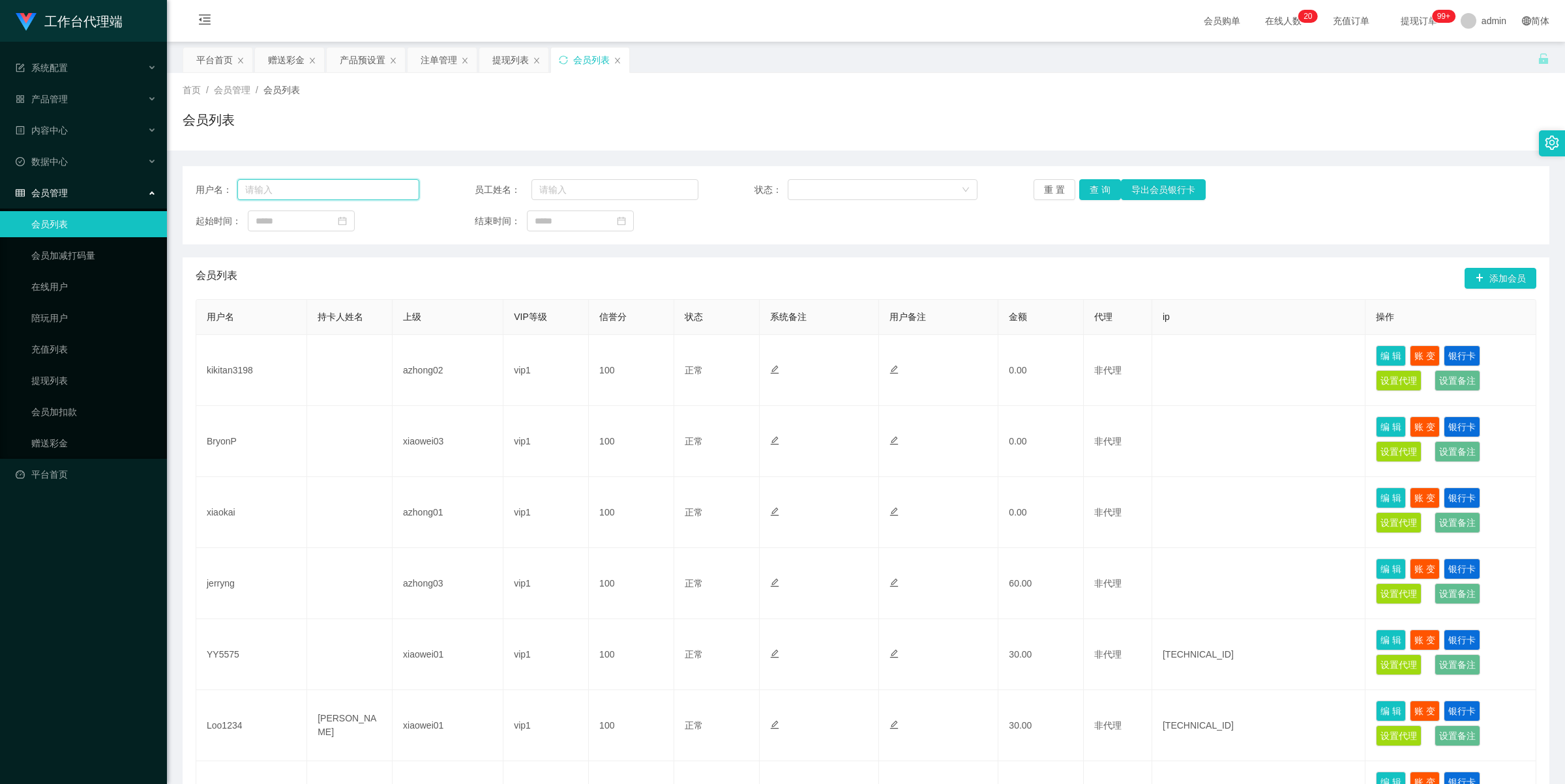
click at [334, 189] on input "text" at bounding box center [328, 189] width 182 height 21
paste input "jgyangtianyi"
type input "jgyangtianyi"
click at [1091, 191] on button "查 询" at bounding box center [1100, 189] width 41 height 21
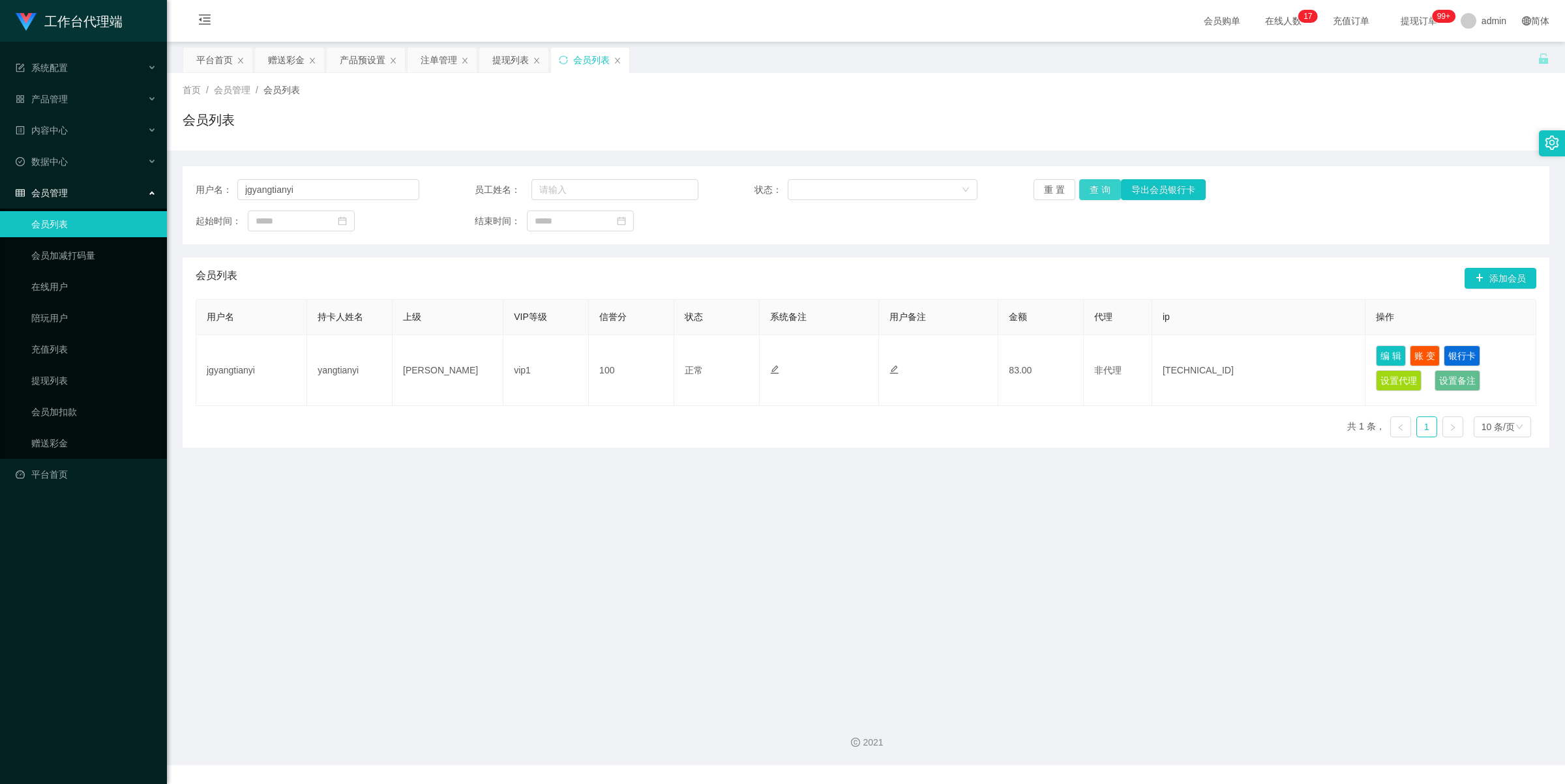
click at [1093, 187] on button "查 询" at bounding box center [1100, 189] width 41 height 21
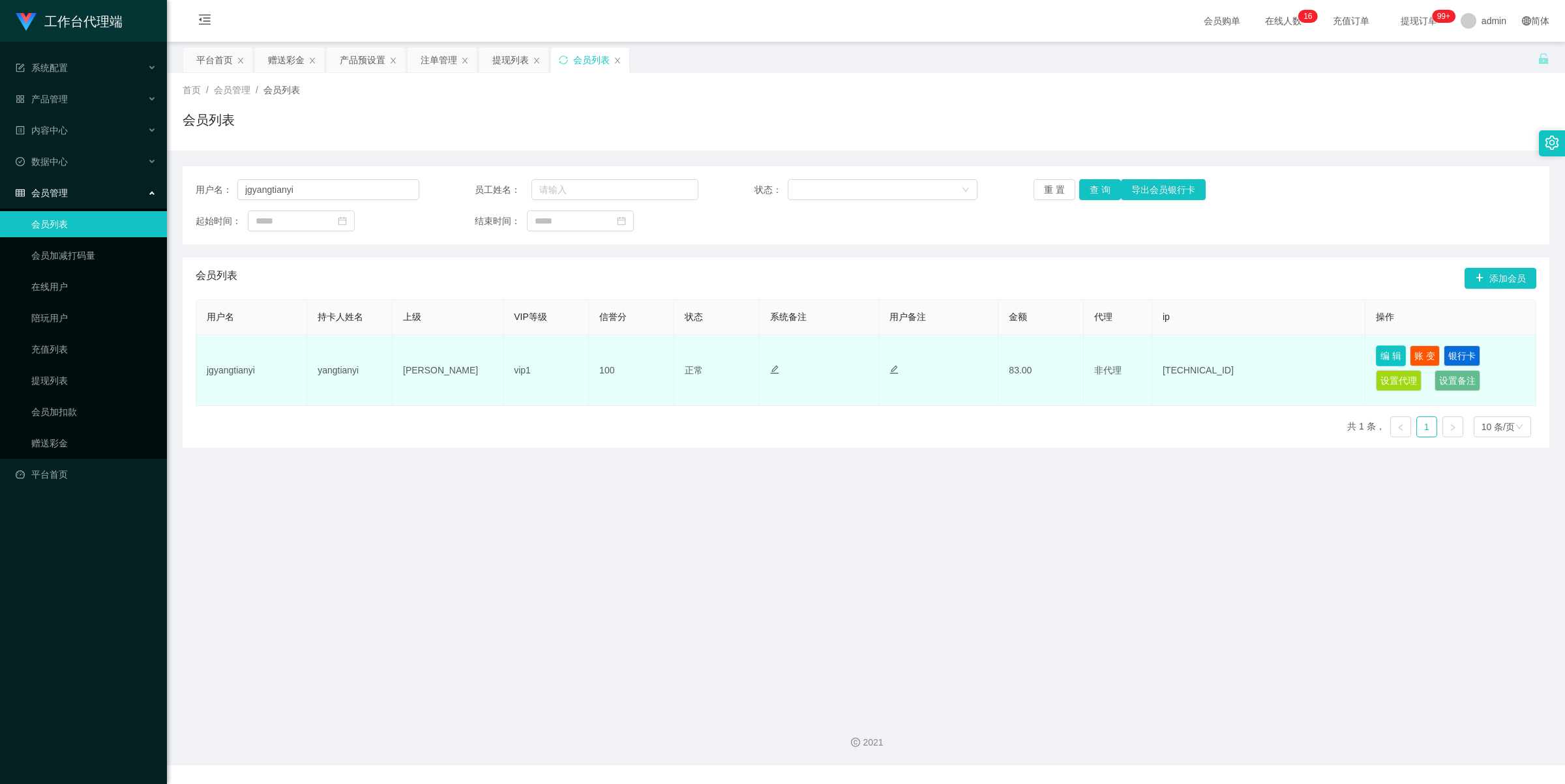
click at [1387, 359] on button "编 辑" at bounding box center [1391, 356] width 30 height 21
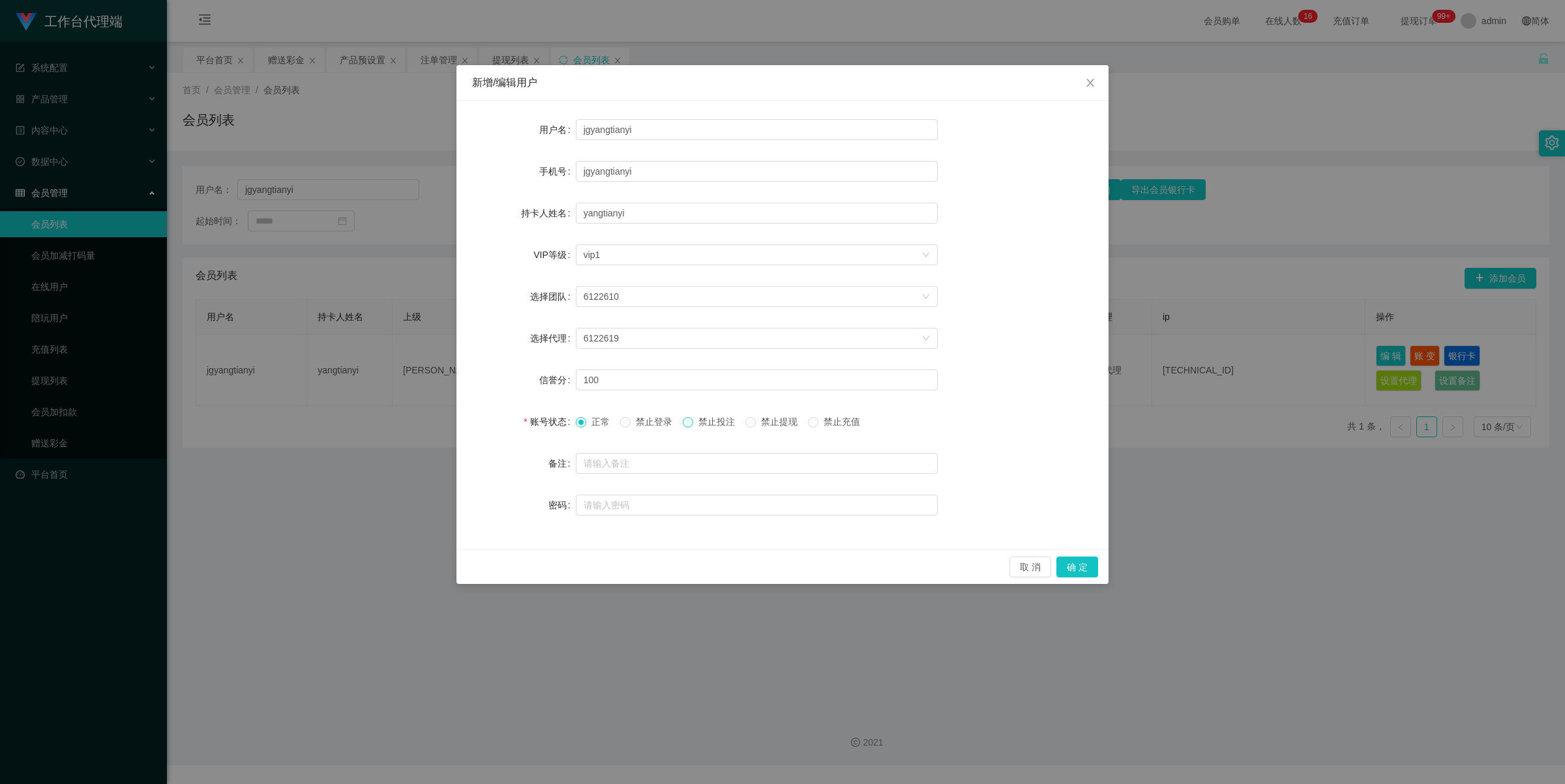
click at [693, 424] on span at bounding box center [688, 422] width 11 height 11
click at [751, 412] on div "正常 禁止登录 禁止投注 禁止提现 禁止充值" at bounding box center [756, 422] width 362 height 26
click at [589, 417] on span "正常" at bounding box center [600, 422] width 28 height 11
click at [693, 422] on span at bounding box center [688, 422] width 11 height 11
click at [1086, 564] on button "确 定" at bounding box center [1077, 567] width 41 height 21
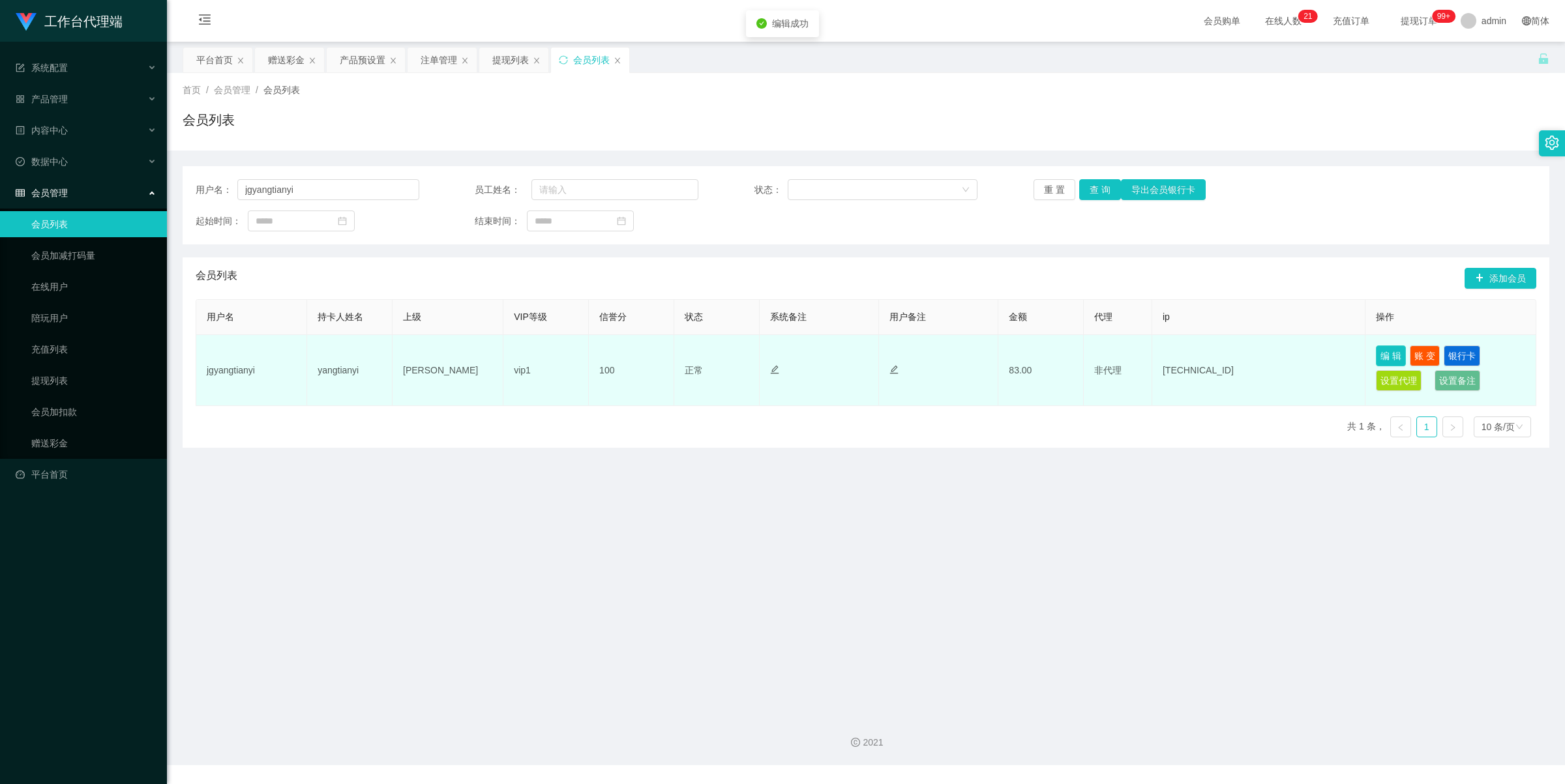
drag, startPoint x: 1387, startPoint y: 352, endPoint x: 1377, endPoint y: 359, distance: 12.2
click at [1387, 353] on button "编 辑" at bounding box center [1391, 356] width 30 height 21
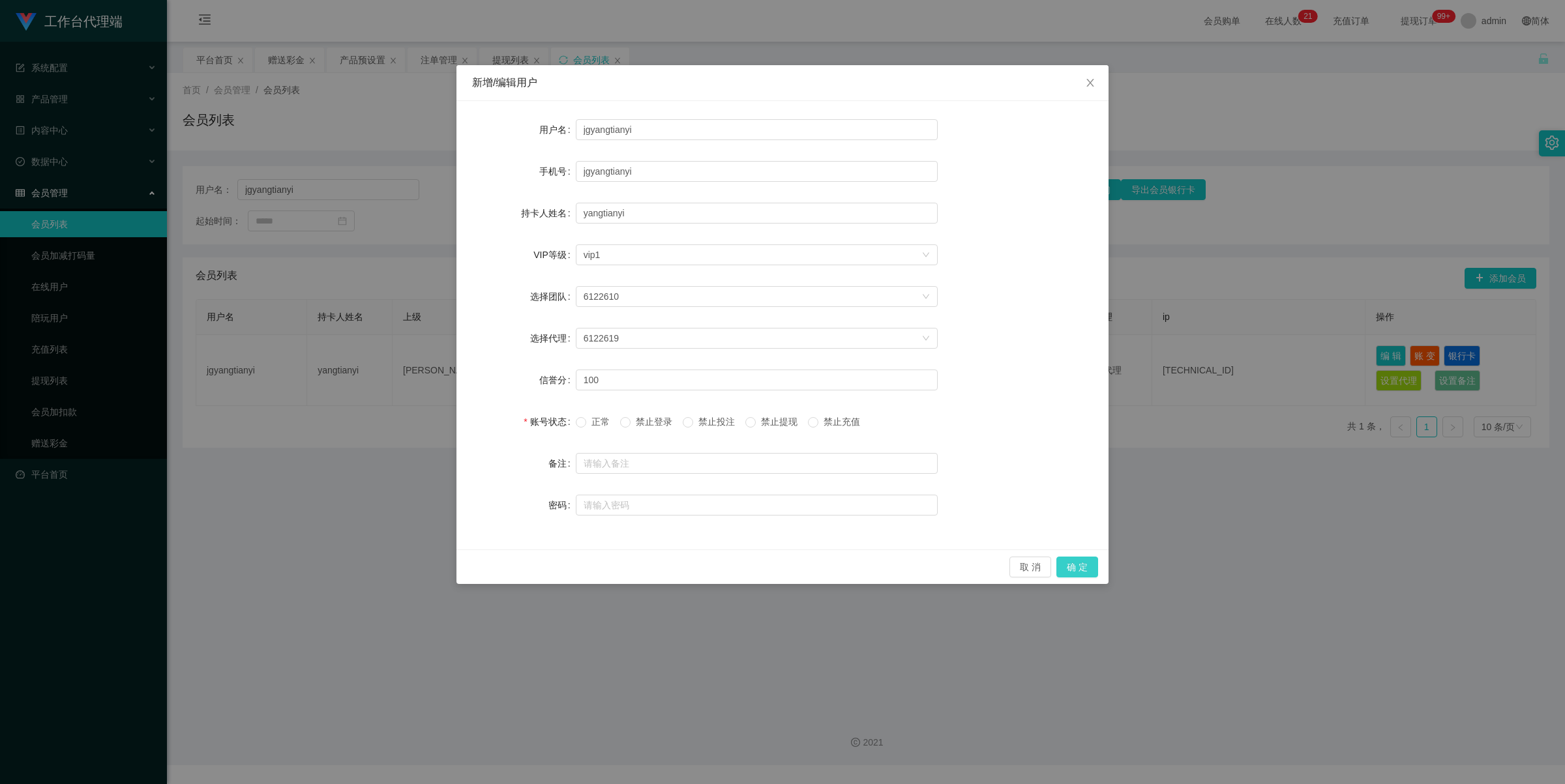
click at [1087, 567] on button "确 定" at bounding box center [1077, 567] width 41 height 21
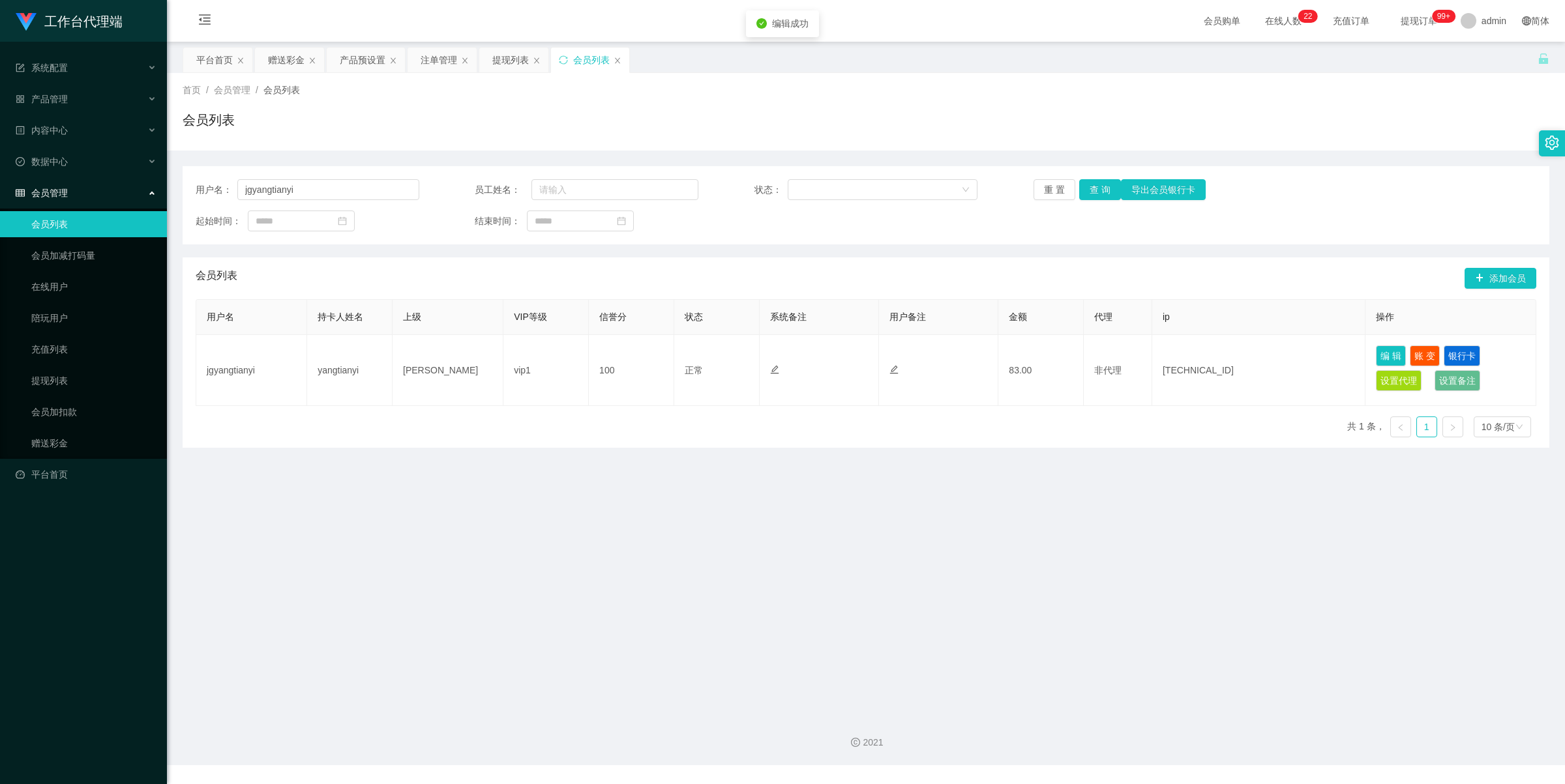
click at [587, 54] on div "会员列表" at bounding box center [592, 60] width 37 height 25
click at [562, 61] on icon "图标: sync" at bounding box center [563, 60] width 9 height 9
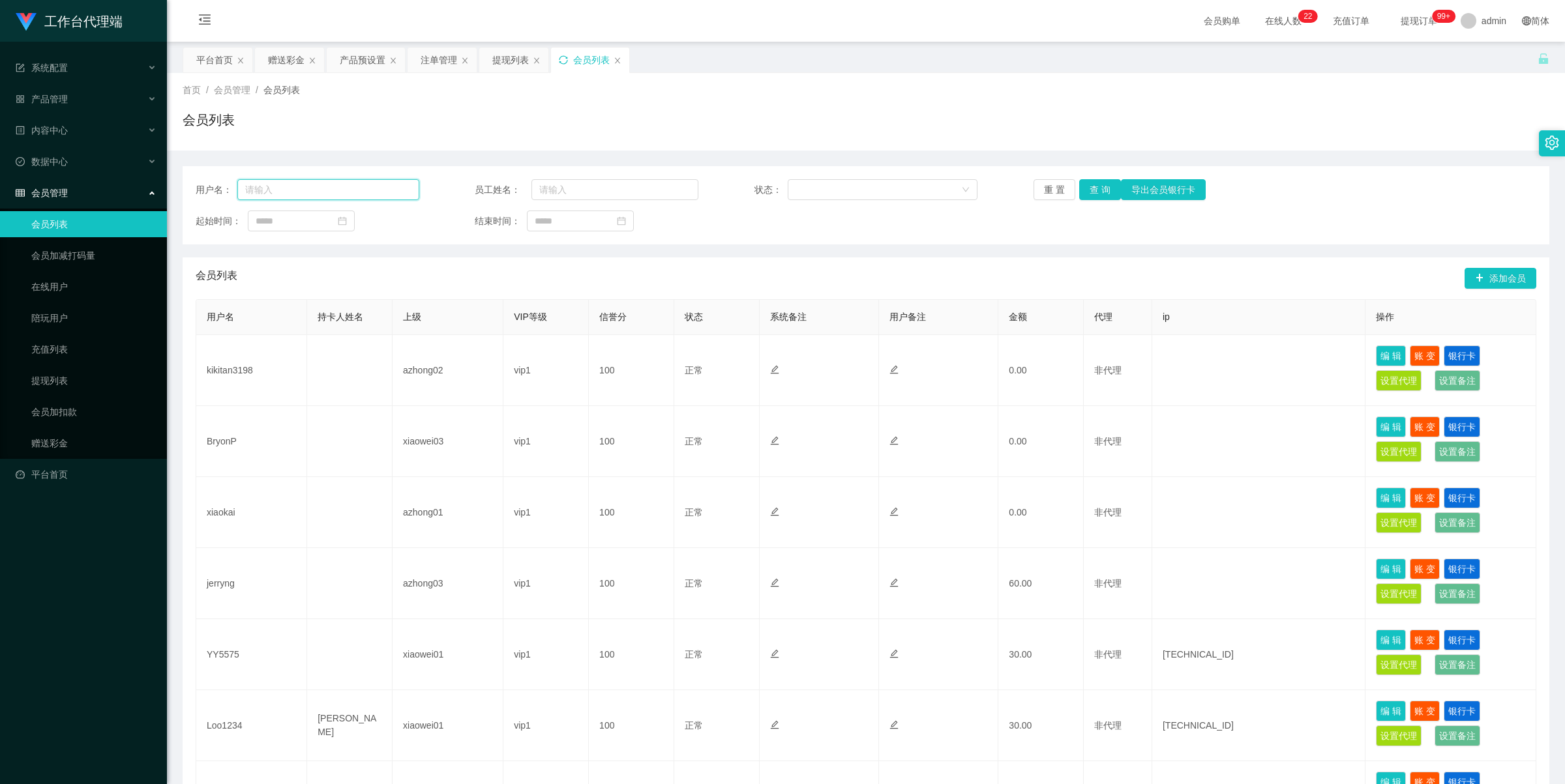
click at [330, 197] on input "text" at bounding box center [328, 189] width 182 height 21
paste input "jgyangtianyi"
type input "jgyangtianyi"
click at [1079, 190] on button "查 询" at bounding box center [1100, 189] width 41 height 21
